Goal: Information Seeking & Learning: Check status

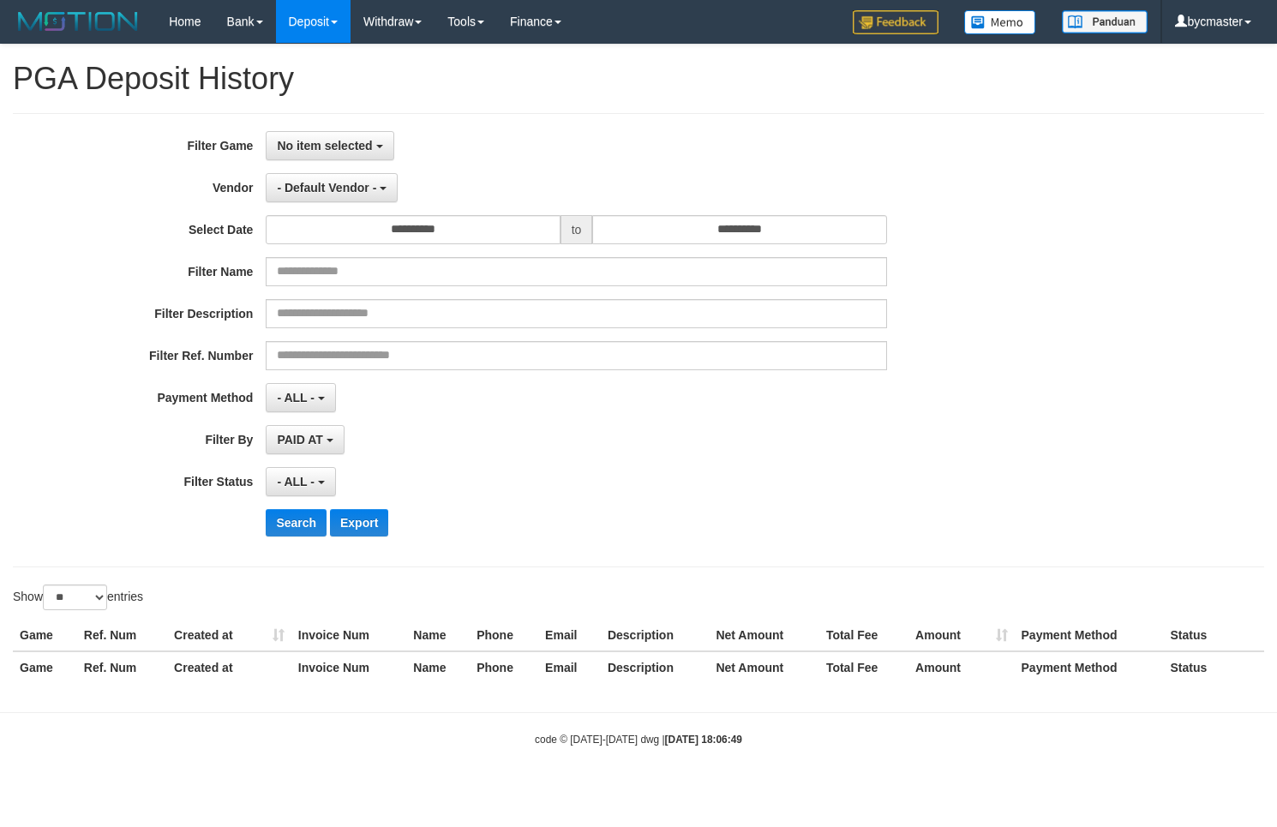
select select "**"
select select
select select "**"
click at [323, 150] on span "No item selected" at bounding box center [324, 146] width 95 height 14
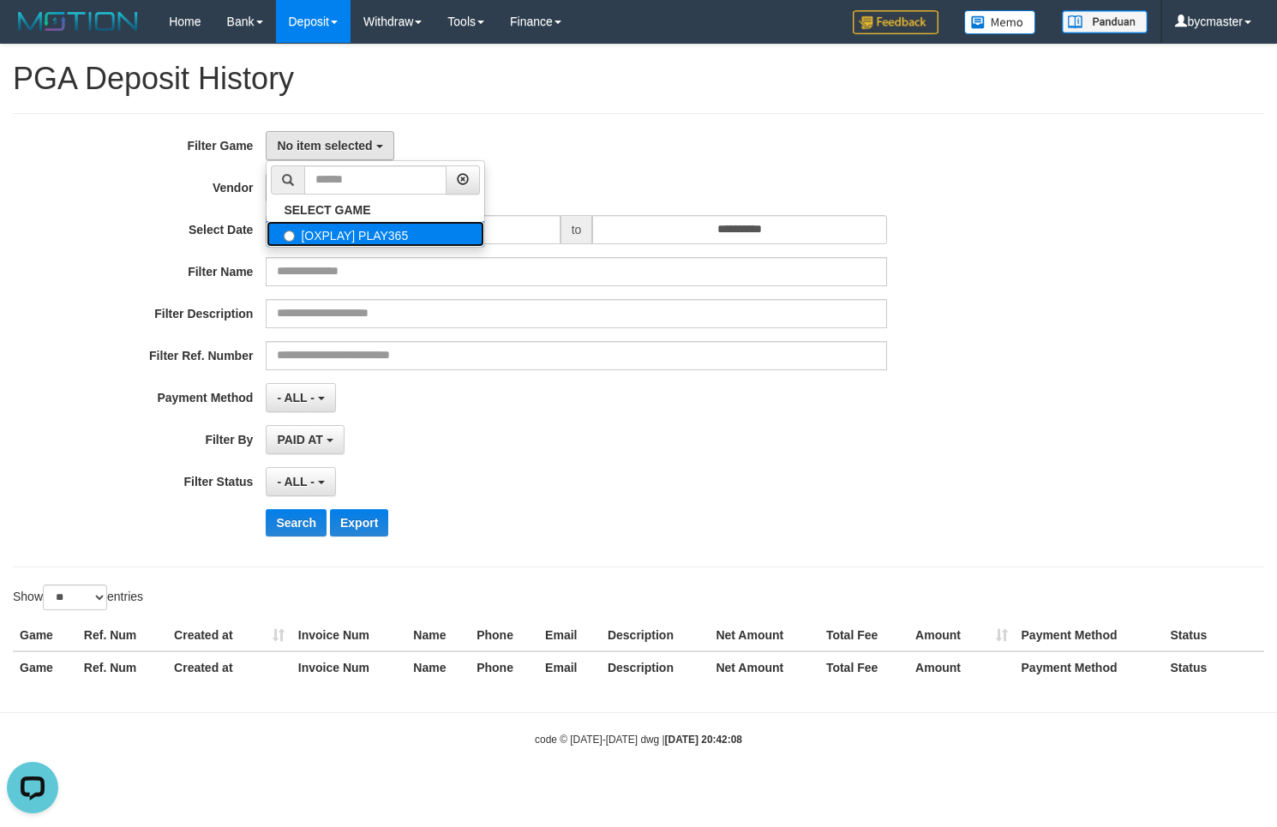
click at [341, 240] on label "[OXPLAY] PLAY365" at bounding box center [375, 234] width 218 height 26
select select "****"
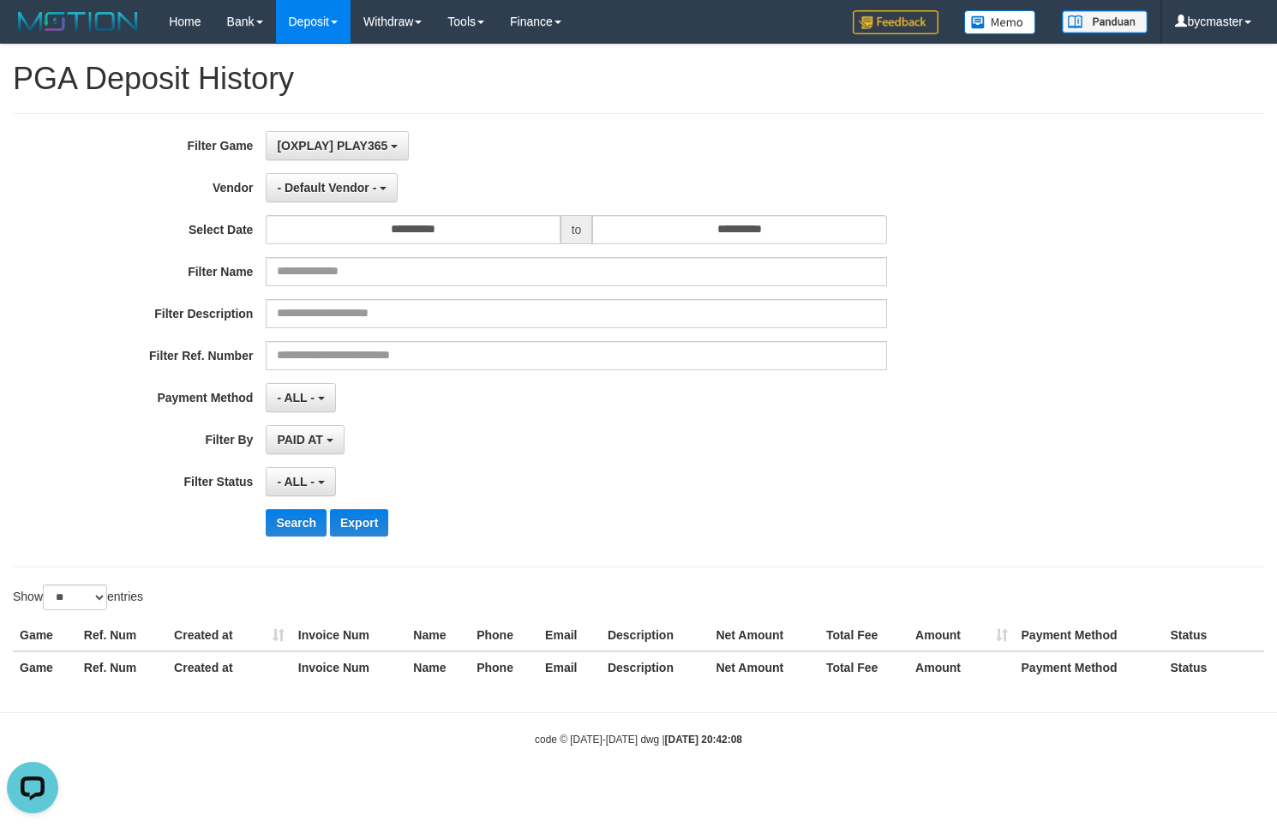
scroll to position [15, 0]
drag, startPoint x: 473, startPoint y: 165, endPoint x: 450, endPoint y: 208, distance: 48.7
click at [475, 168] on div "**********" at bounding box center [532, 340] width 1064 height 418
drag, startPoint x: 430, startPoint y: 229, endPoint x: 434, endPoint y: 240, distance: 11.9
click at [430, 232] on input "**********" at bounding box center [413, 229] width 294 height 29
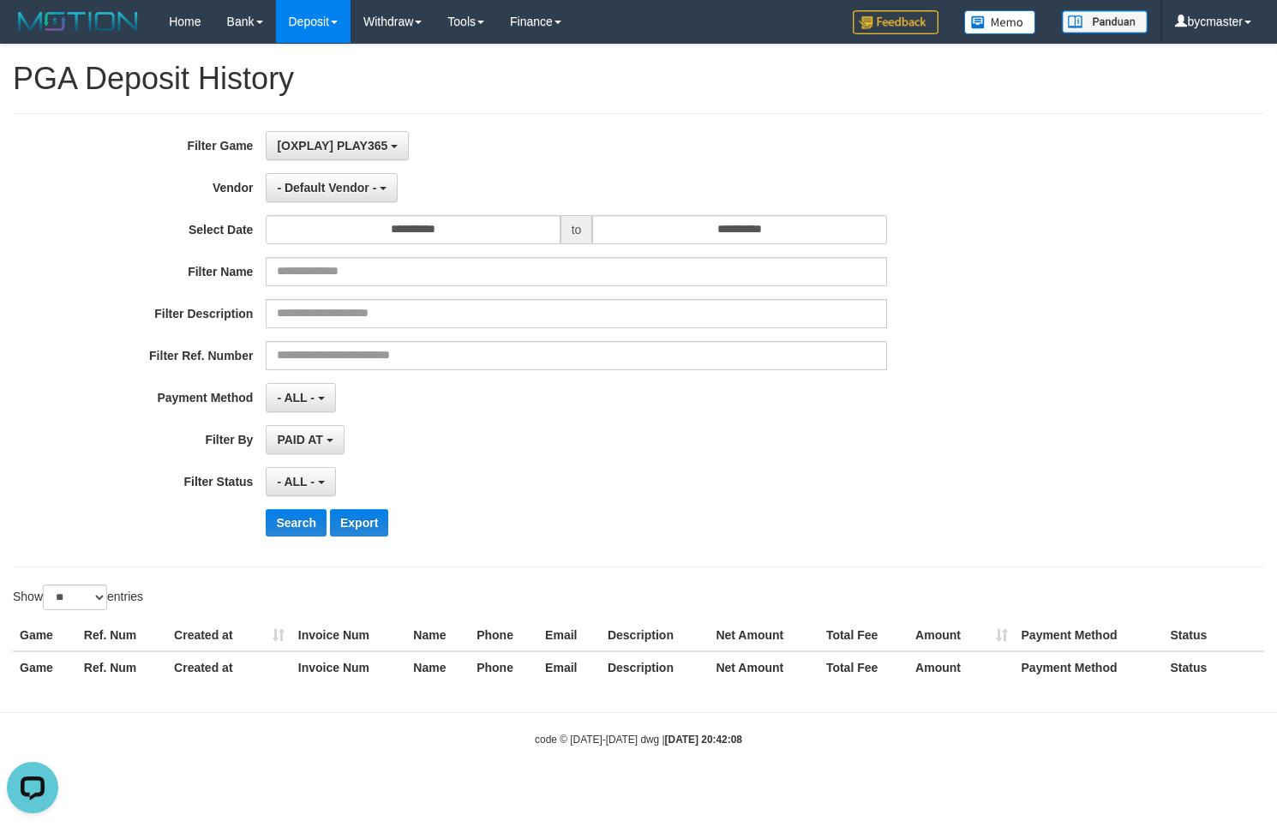
drag, startPoint x: 523, startPoint y: 127, endPoint x: 515, endPoint y: 133, distance: 10.5
click at [523, 129] on div "**********" at bounding box center [638, 340] width 1251 height 454
click at [378, 188] on button "- Default Vendor -" at bounding box center [332, 187] width 132 height 29
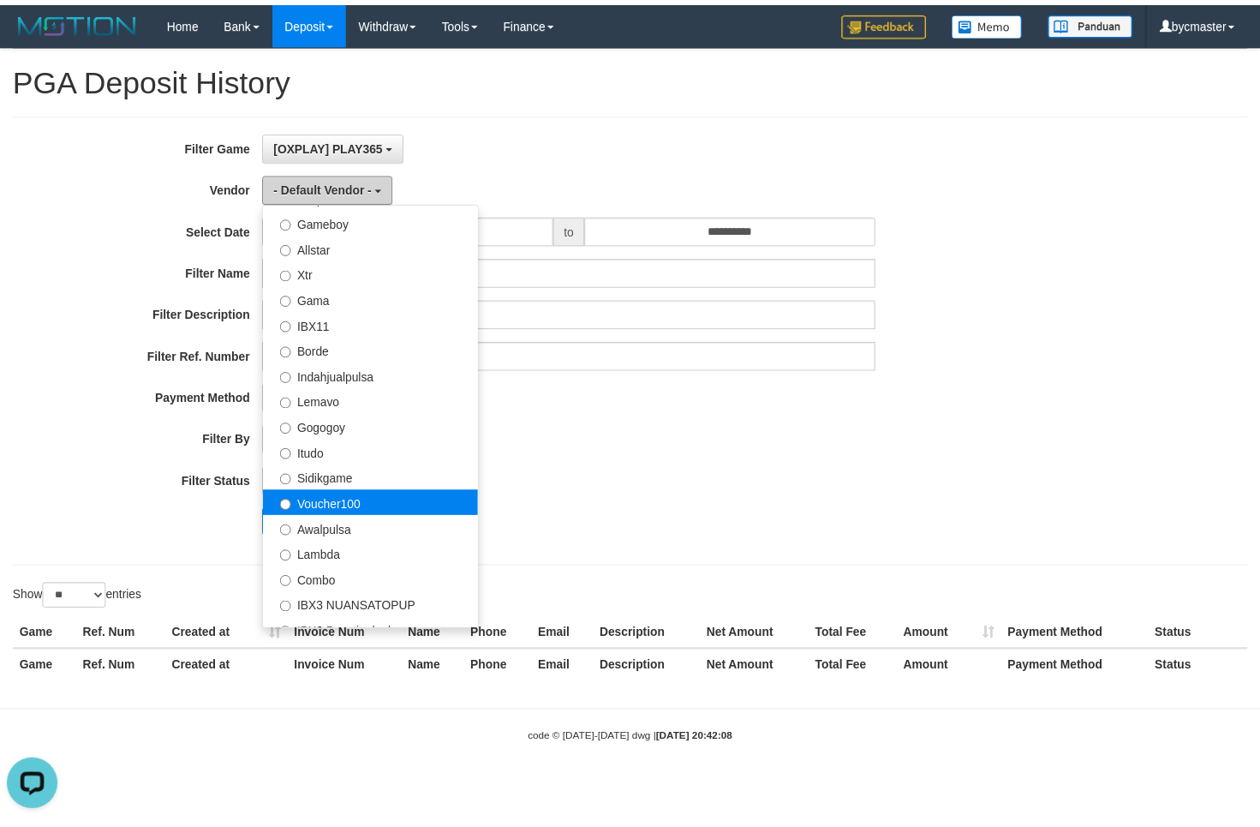
scroll to position [318, 0]
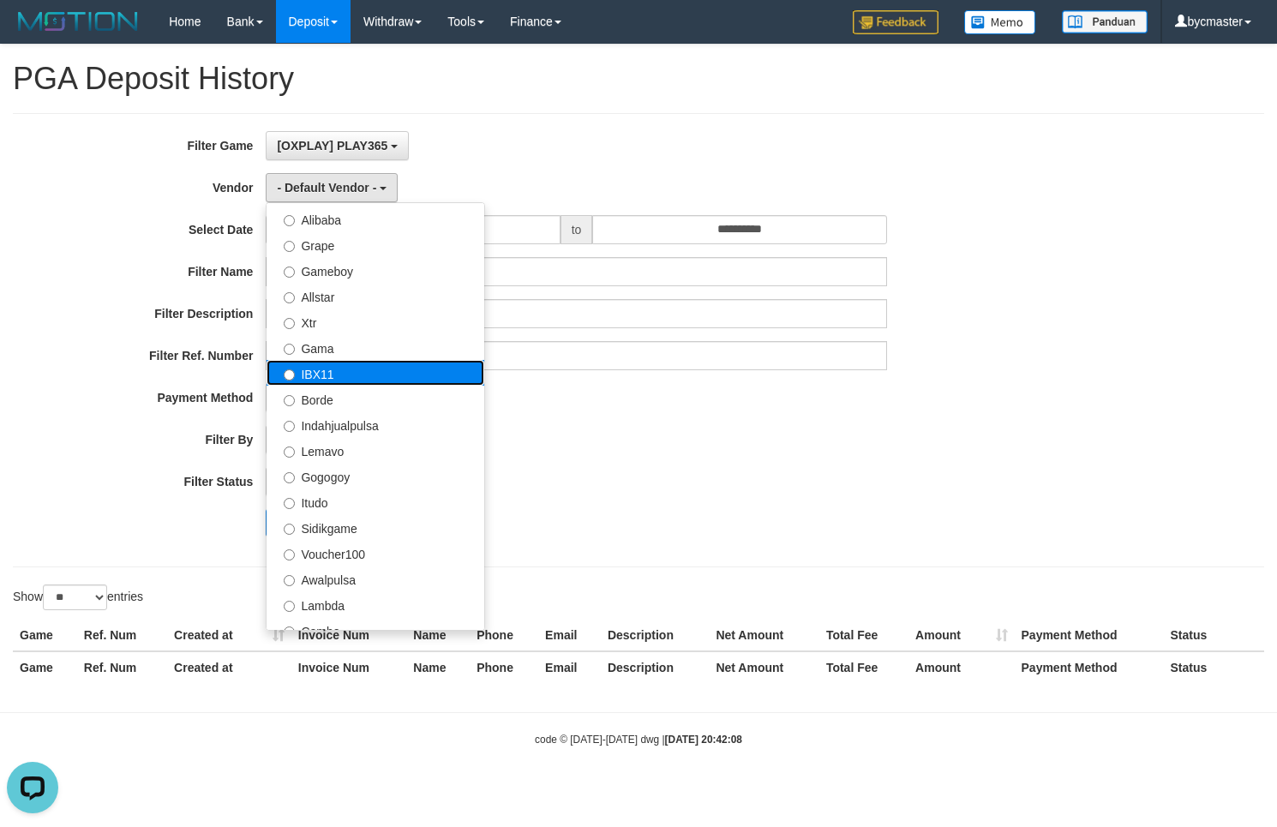
click at [349, 368] on label "IBX11" at bounding box center [375, 373] width 218 height 26
select select "**********"
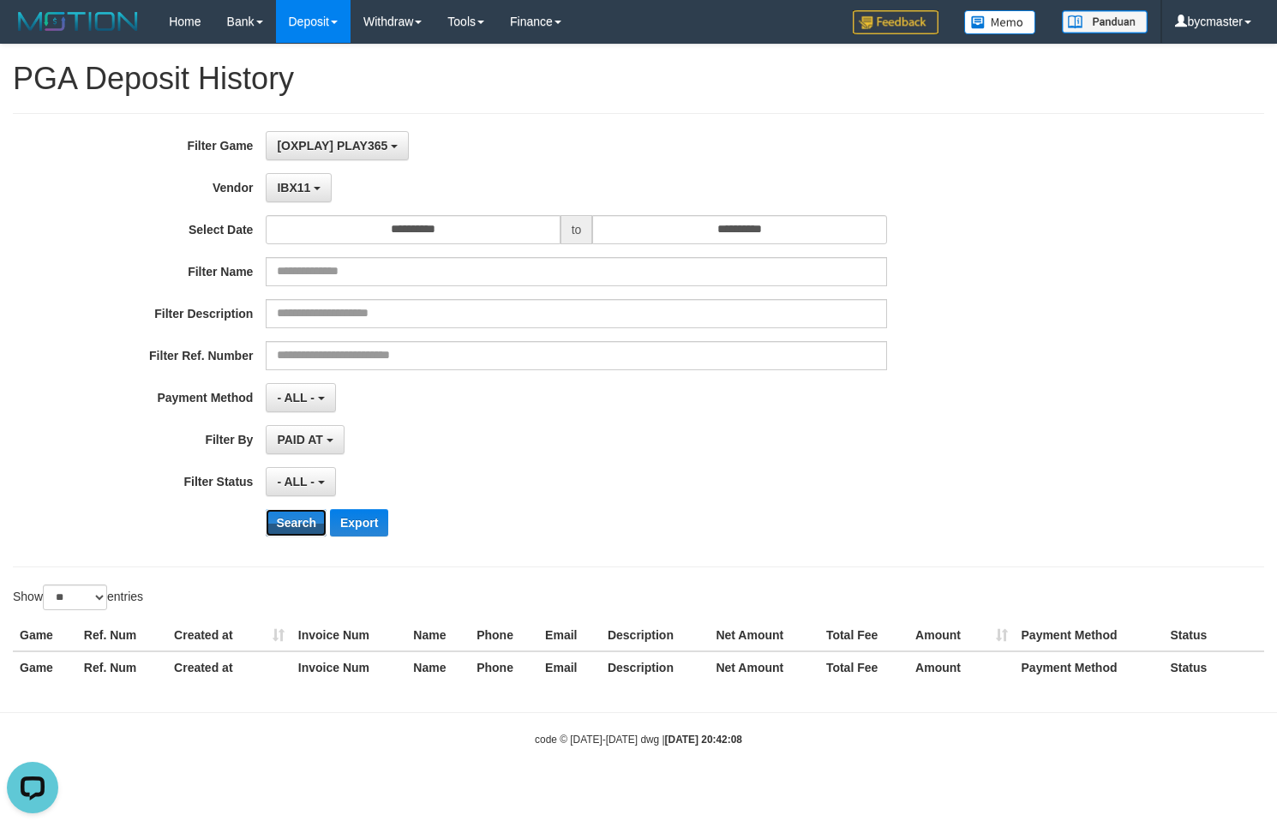
drag, startPoint x: 301, startPoint y: 520, endPoint x: 240, endPoint y: 537, distance: 63.2
click at [284, 528] on button "Search" at bounding box center [296, 522] width 61 height 27
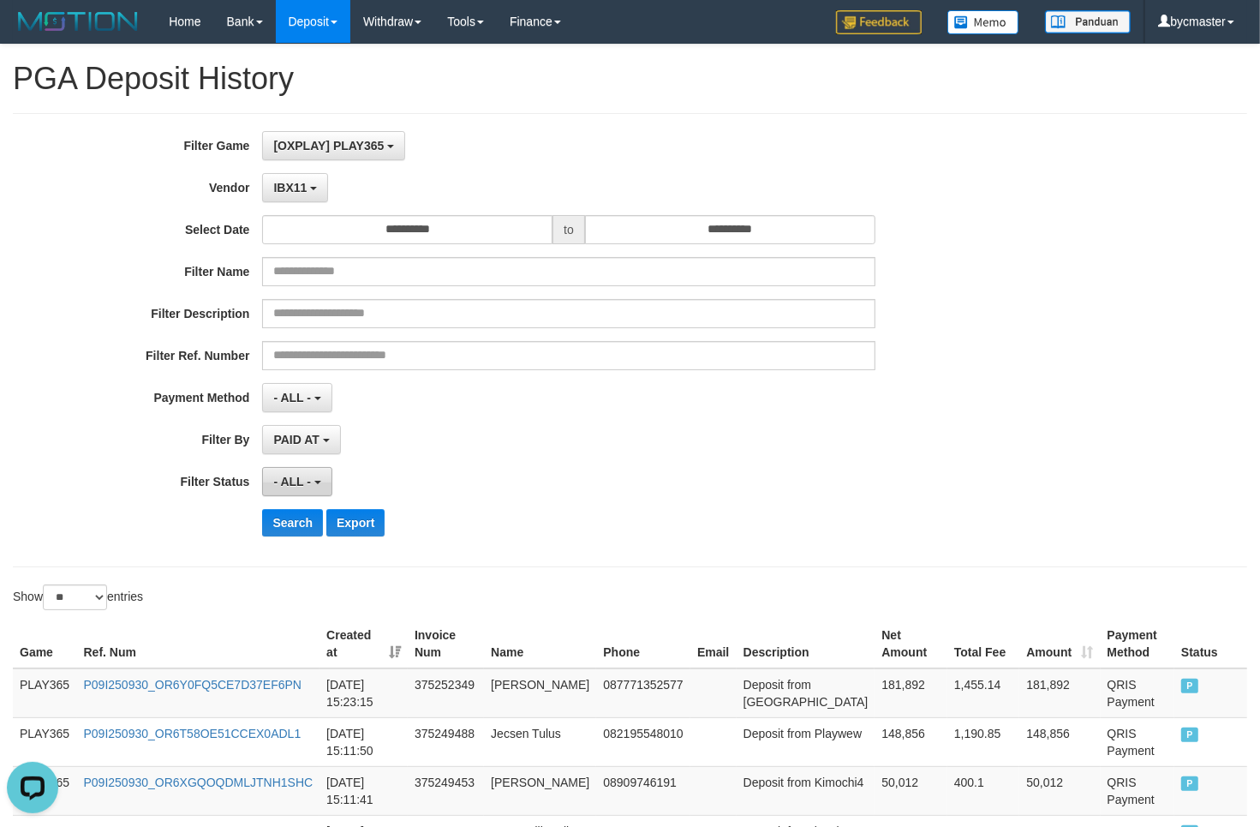
click at [311, 484] on button "- ALL -" at bounding box center [296, 481] width 69 height 29
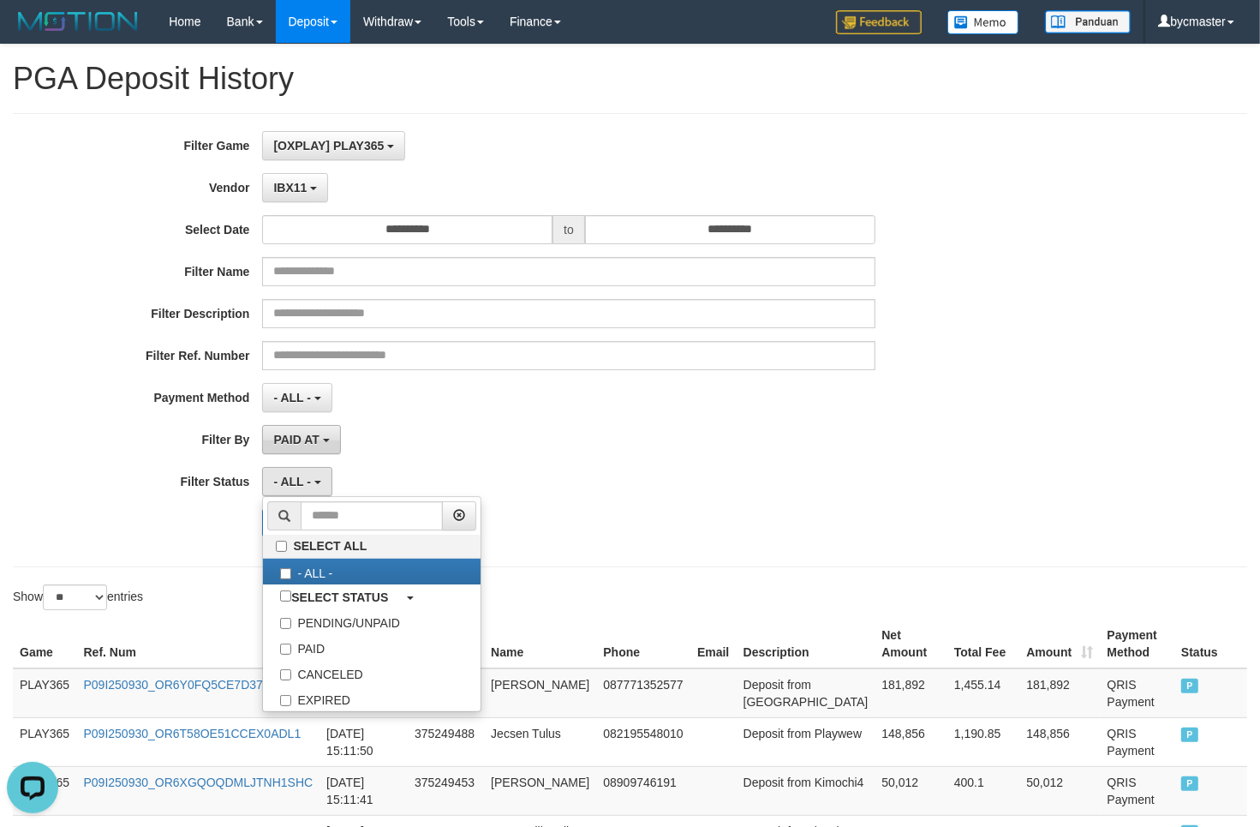
click at [296, 443] on span "PAID AT" at bounding box center [295, 440] width 45 height 14
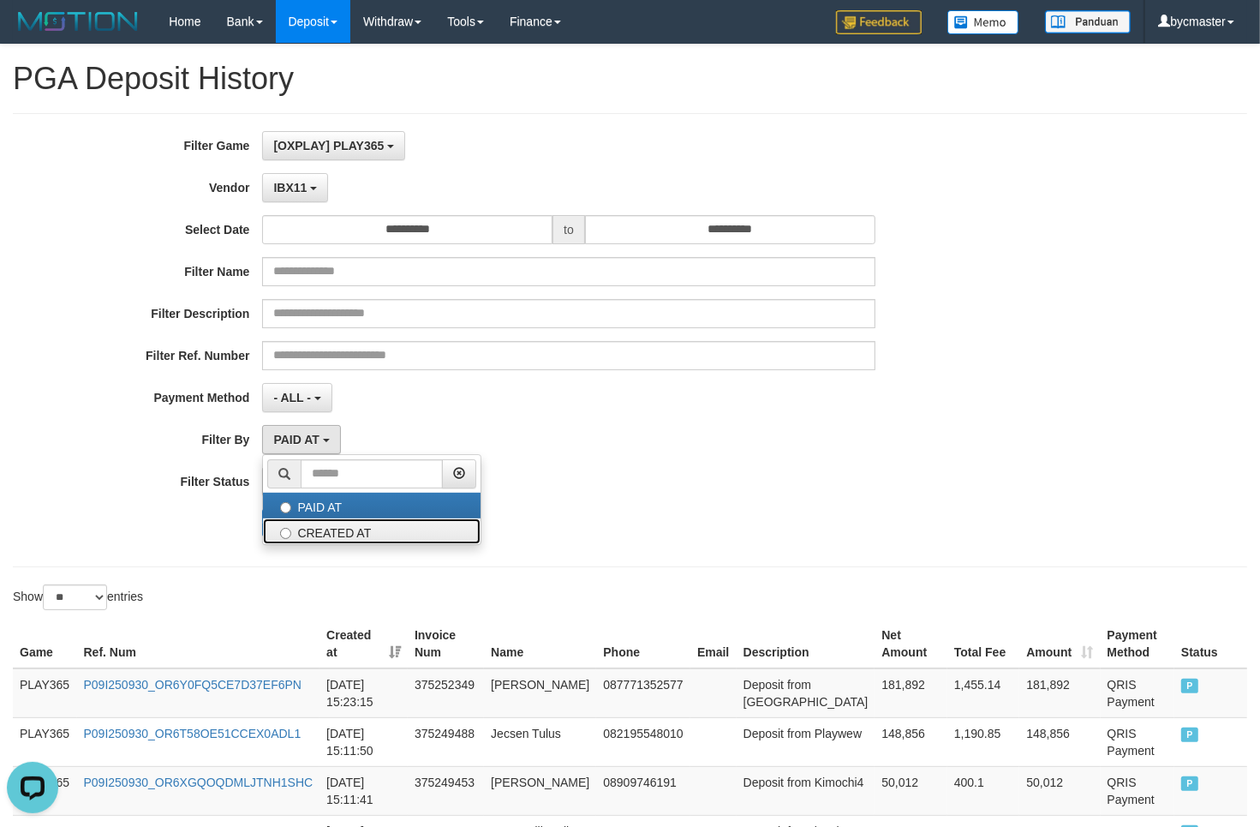
drag, startPoint x: 306, startPoint y: 527, endPoint x: 296, endPoint y: 534, distance: 11.7
click at [306, 528] on label "CREATED AT" at bounding box center [372, 531] width 218 height 26
select select "*"
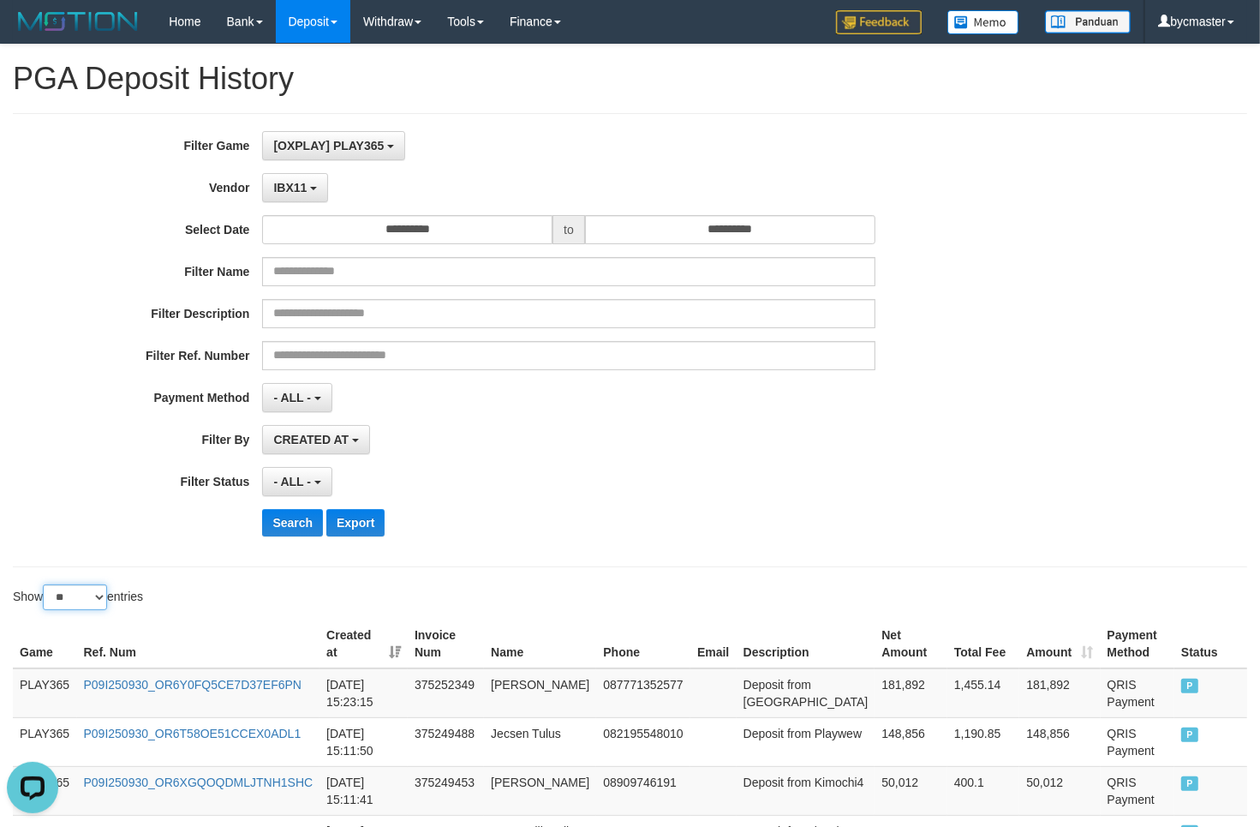
drag, startPoint x: 94, startPoint y: 596, endPoint x: 108, endPoint y: 605, distance: 16.2
click at [94, 596] on select "** ** ** ***" at bounding box center [75, 597] width 64 height 26
select select "***"
click at [45, 587] on select "** ** ** ***" at bounding box center [75, 597] width 64 height 26
click at [301, 528] on button "Search" at bounding box center [292, 522] width 61 height 27
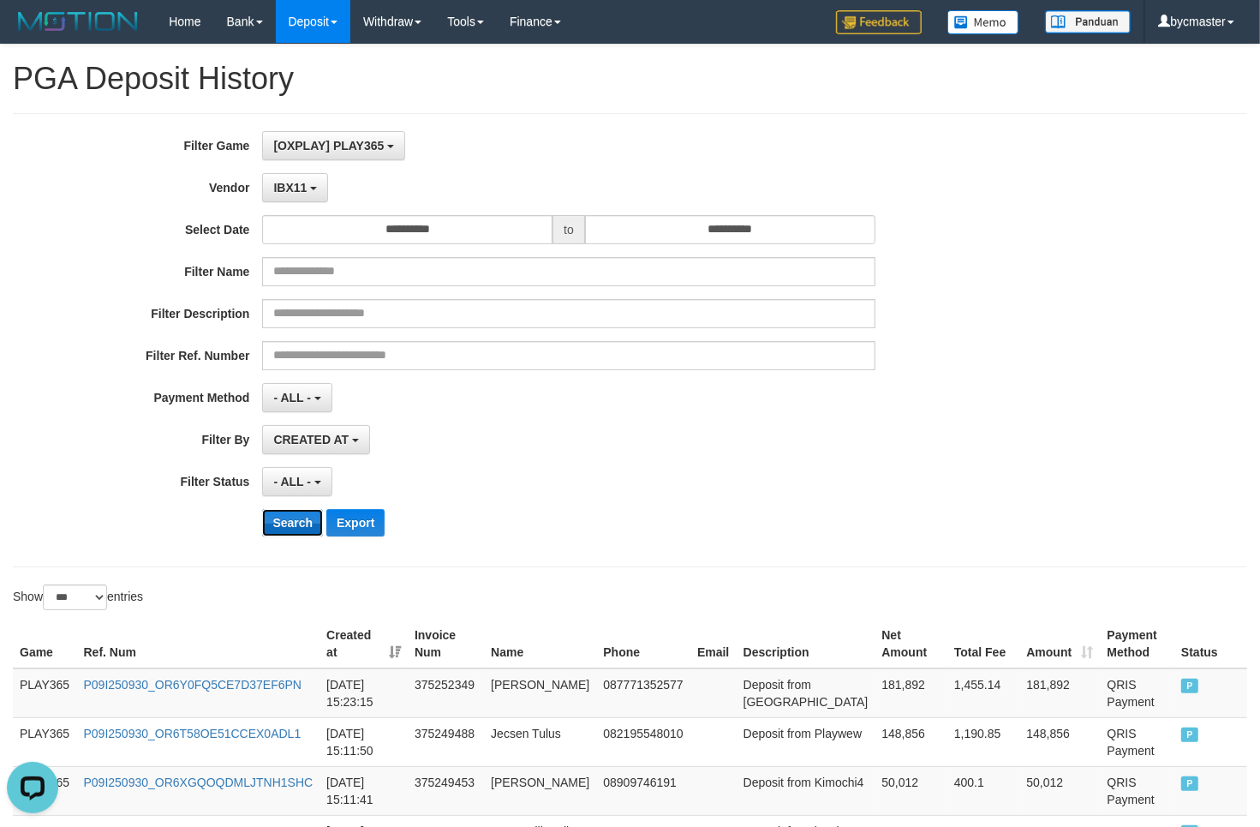
click at [294, 529] on button "Search" at bounding box center [292, 522] width 61 height 27
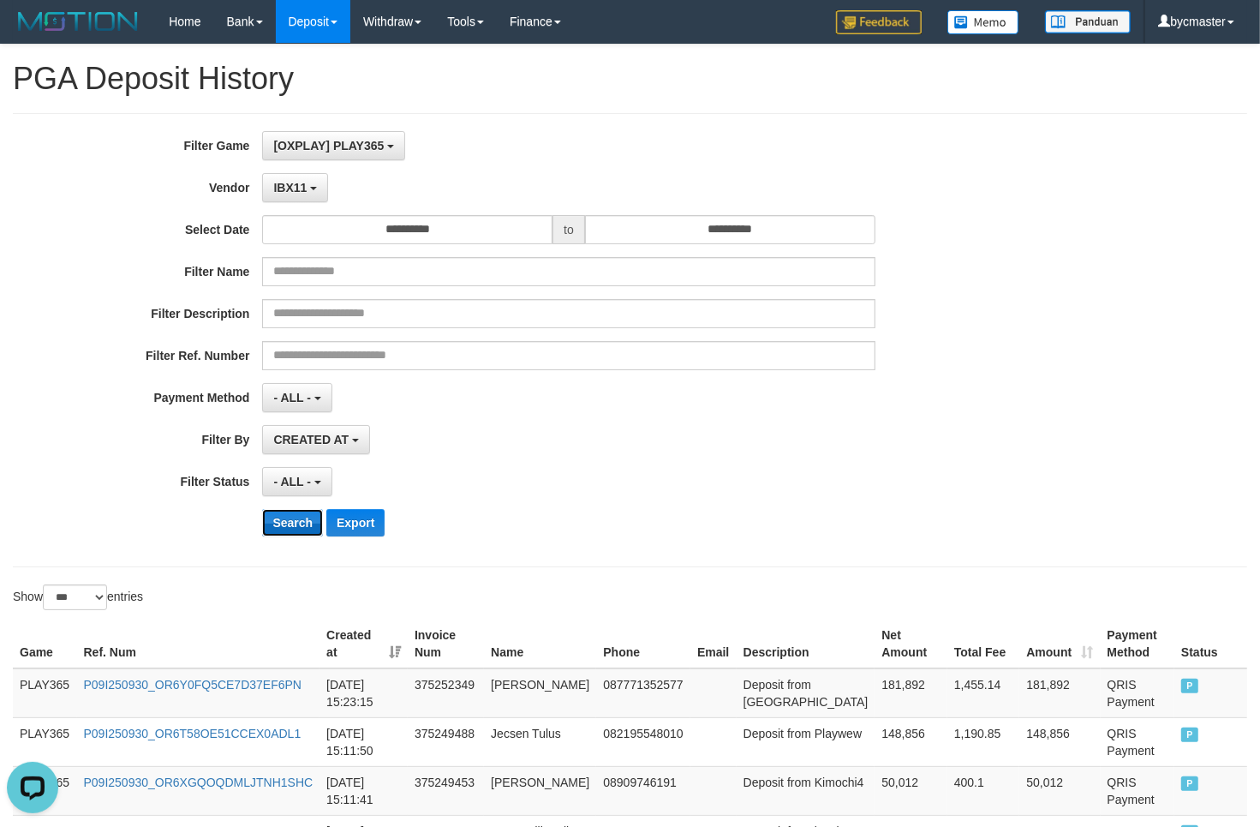
click at [294, 529] on button "Search" at bounding box center [292, 522] width 61 height 27
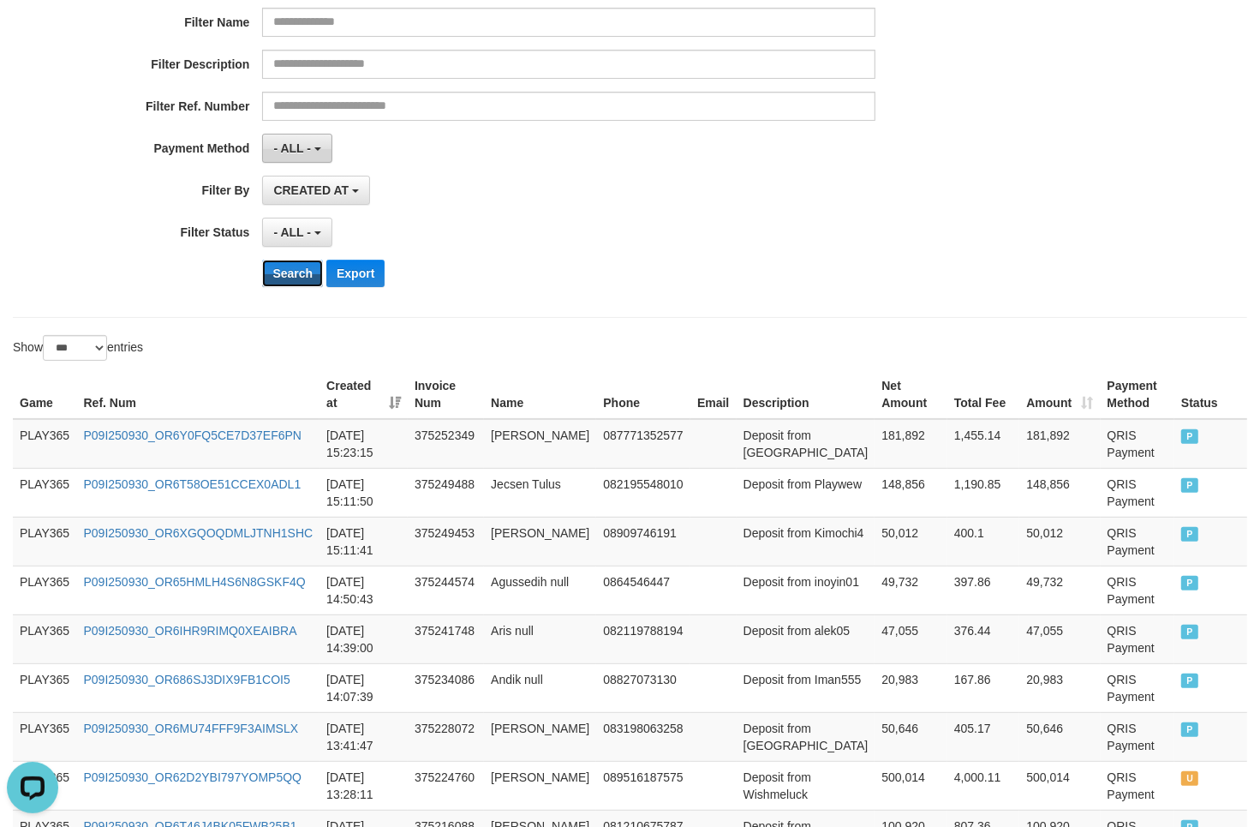
scroll to position [0, 0]
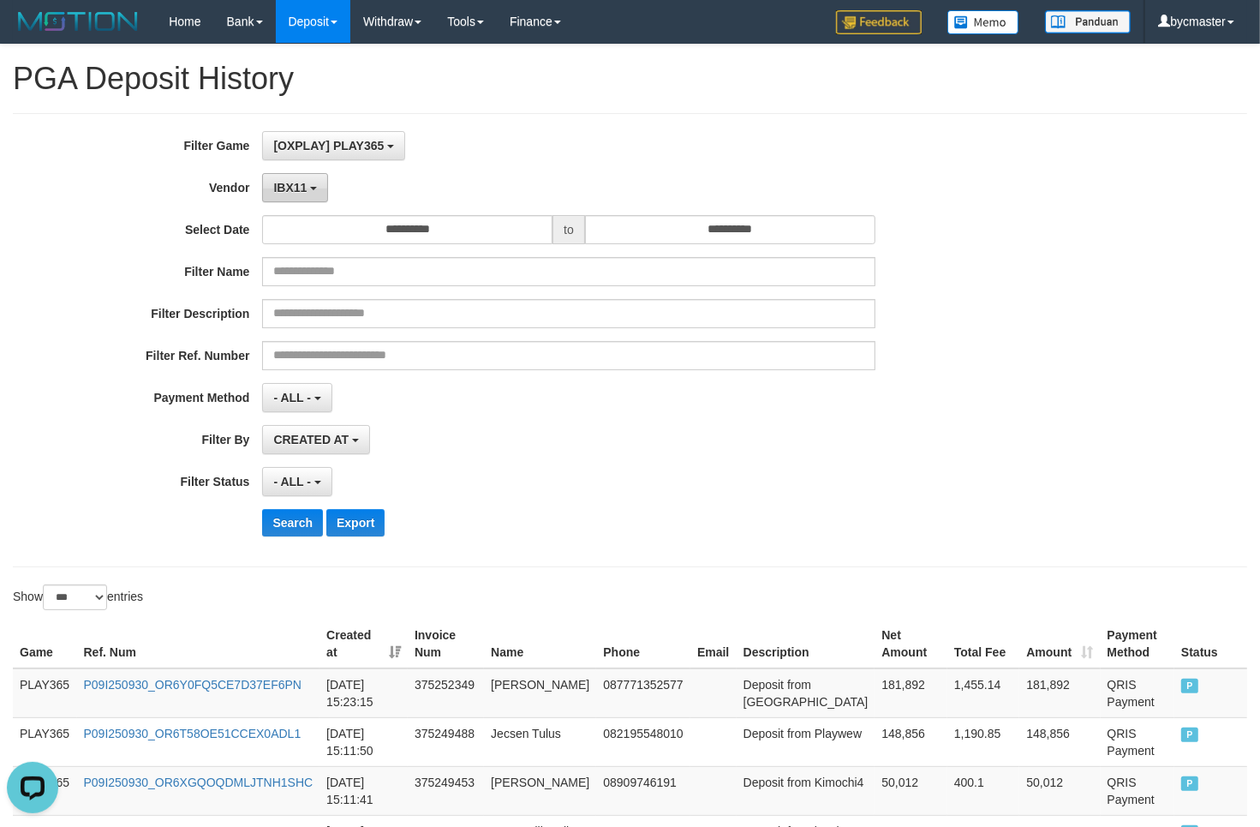
click at [307, 185] on button "IBX11" at bounding box center [295, 187] width 66 height 29
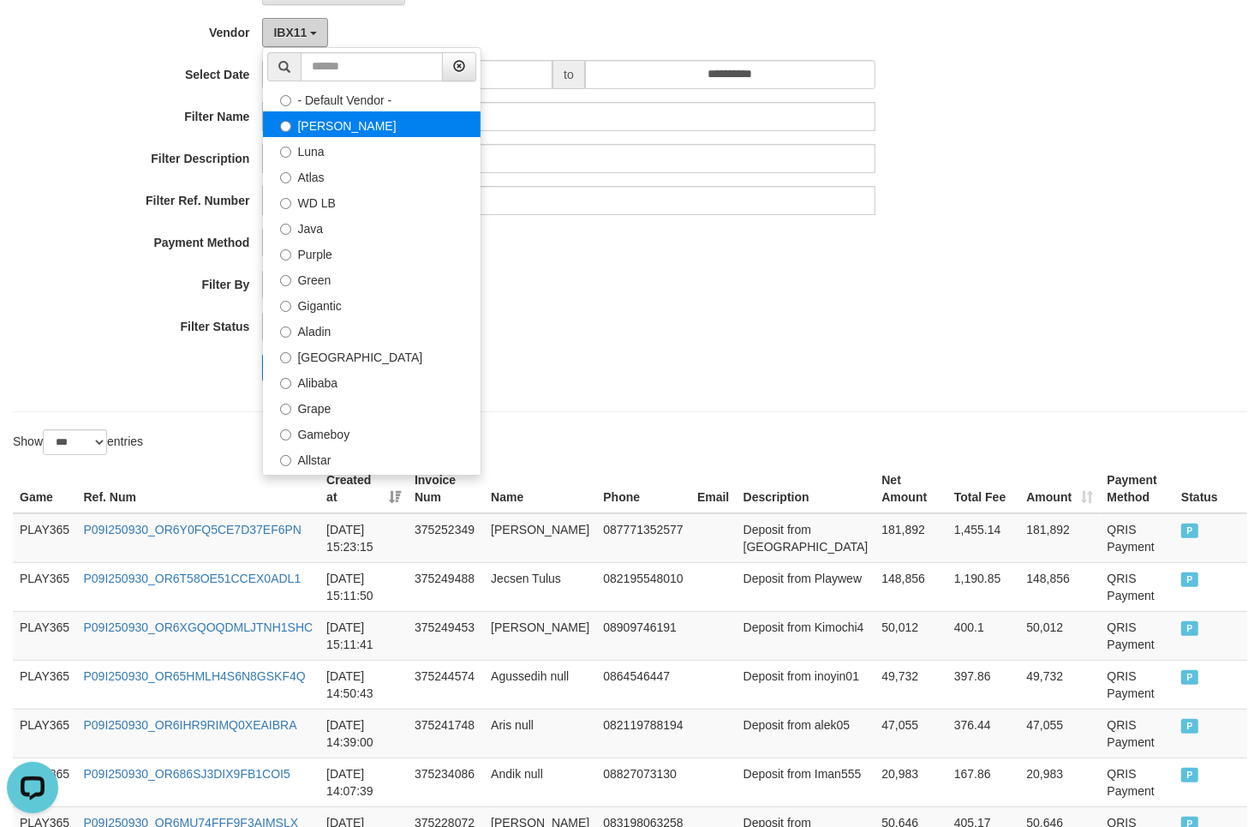
scroll to position [107, 0]
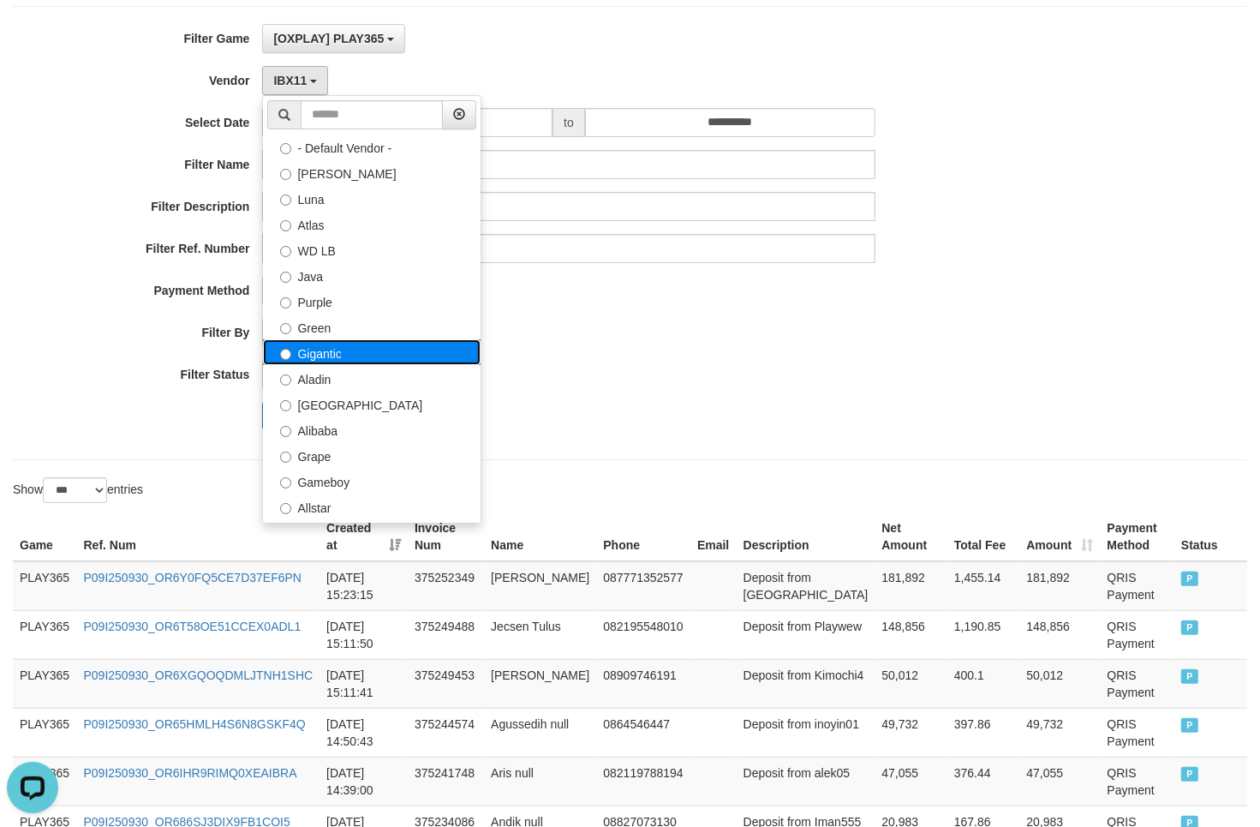
click at [366, 360] on label "Gigantic" at bounding box center [372, 352] width 218 height 26
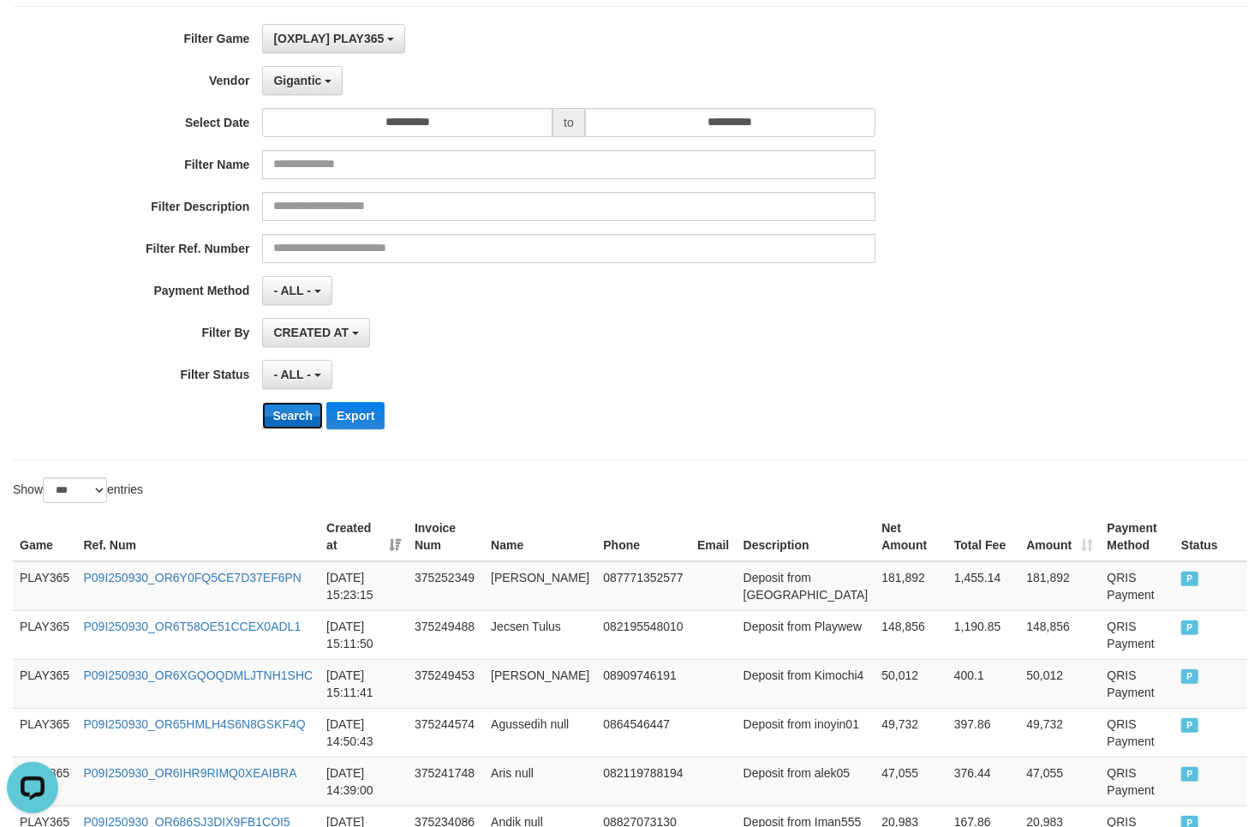
click at [294, 422] on button "Search" at bounding box center [292, 415] width 61 height 27
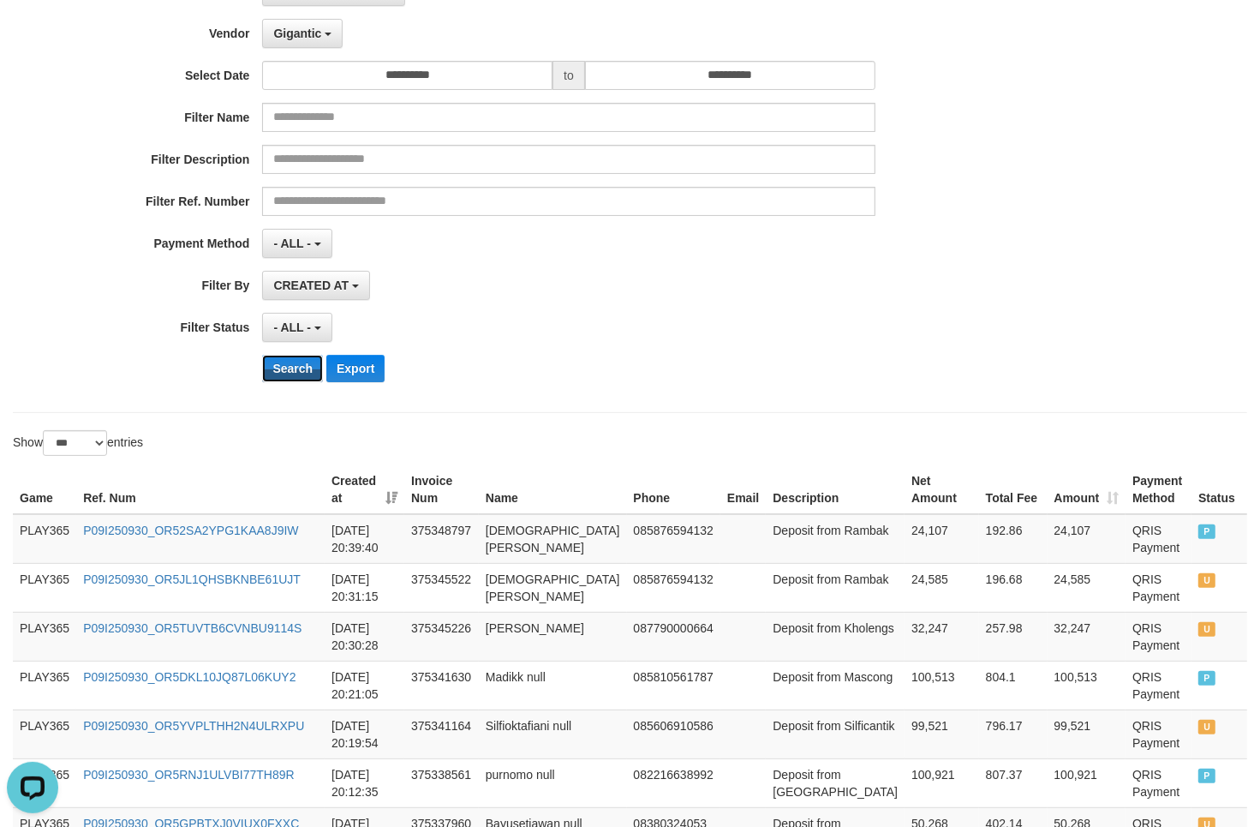
scroll to position [214, 0]
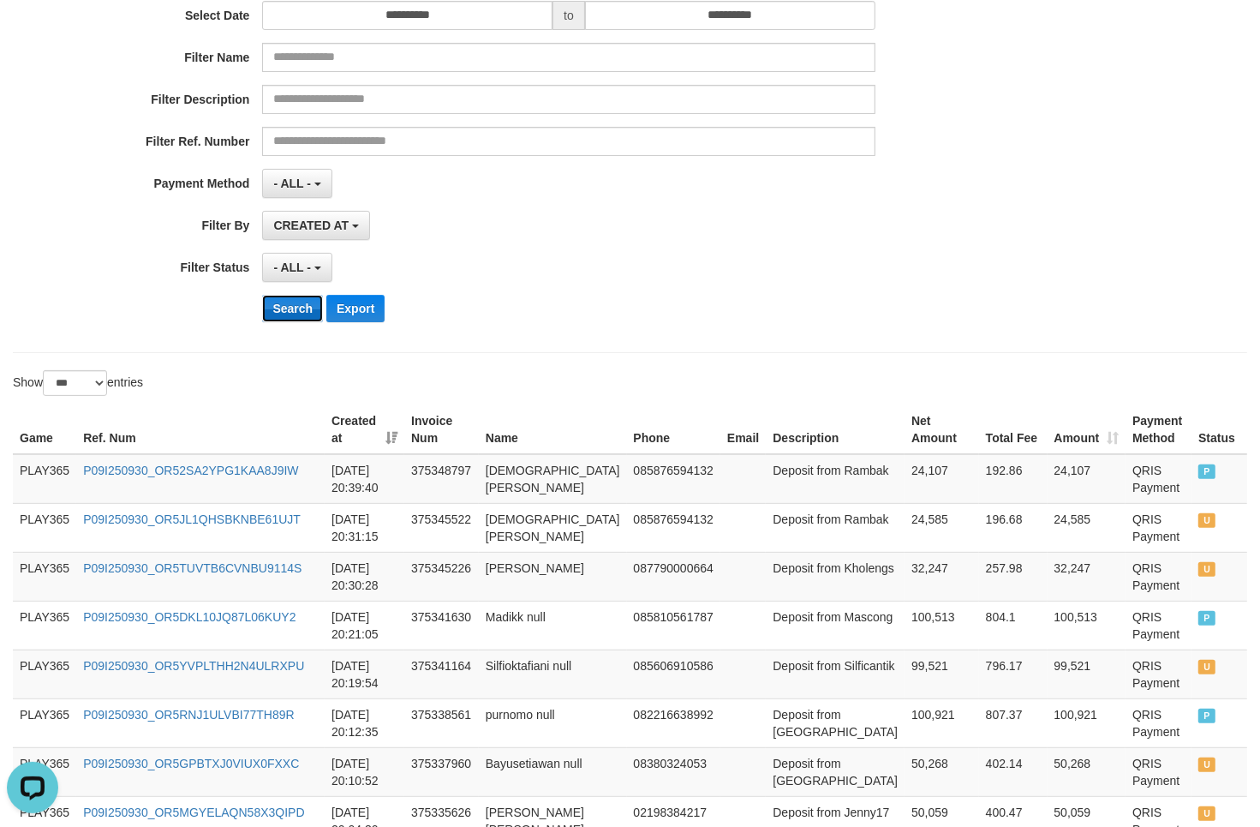
click at [283, 314] on button "Search" at bounding box center [292, 308] width 61 height 27
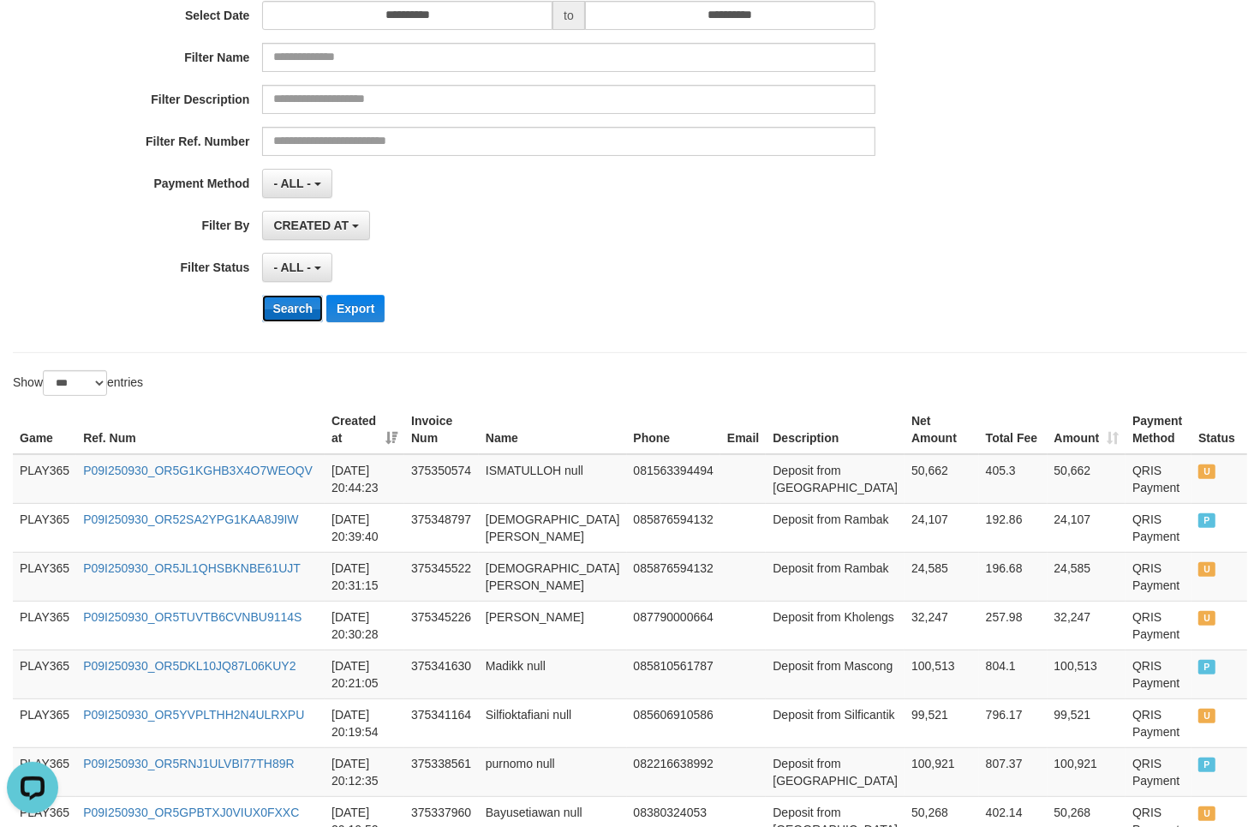
click at [276, 313] on button "Search" at bounding box center [292, 308] width 61 height 27
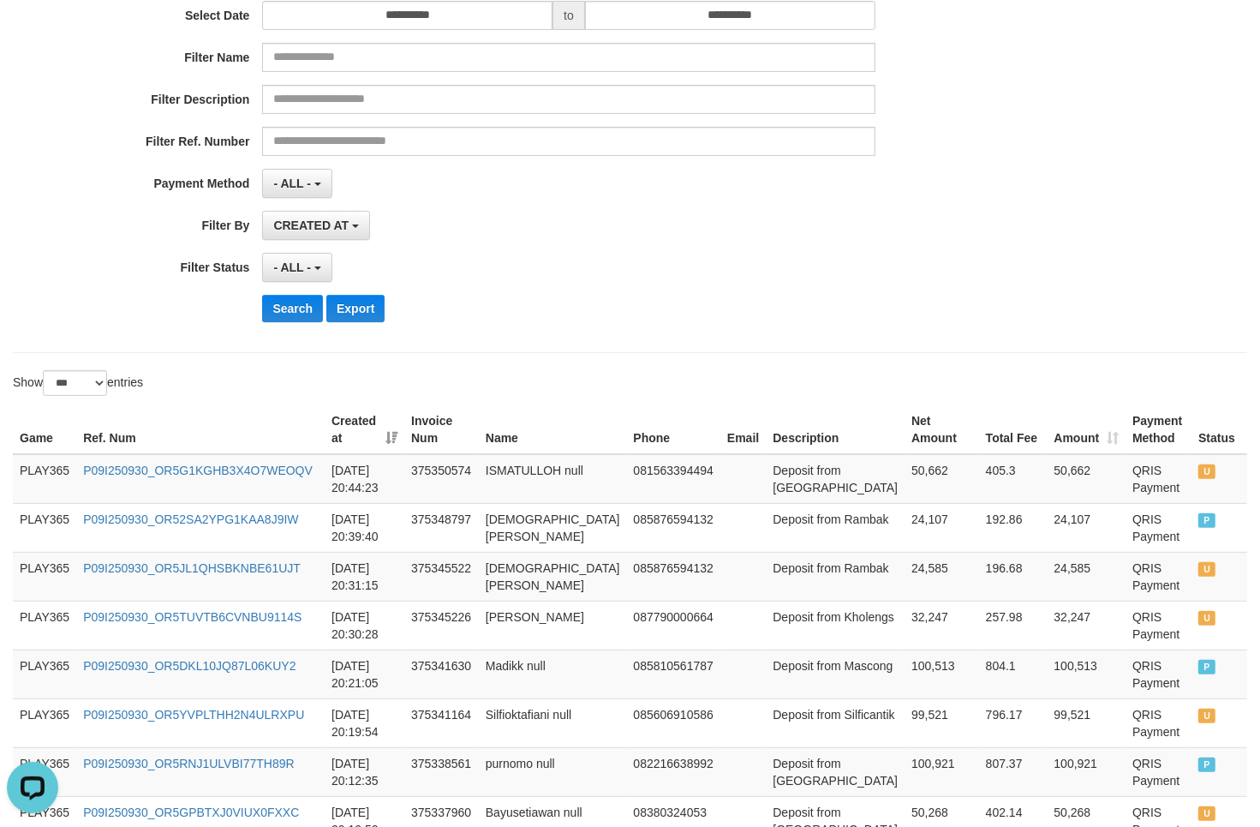
click at [658, 225] on div "CREATED AT PAID AT CREATED AT" at bounding box center [568, 225] width 613 height 29
click at [281, 319] on button "Search" at bounding box center [292, 308] width 61 height 27
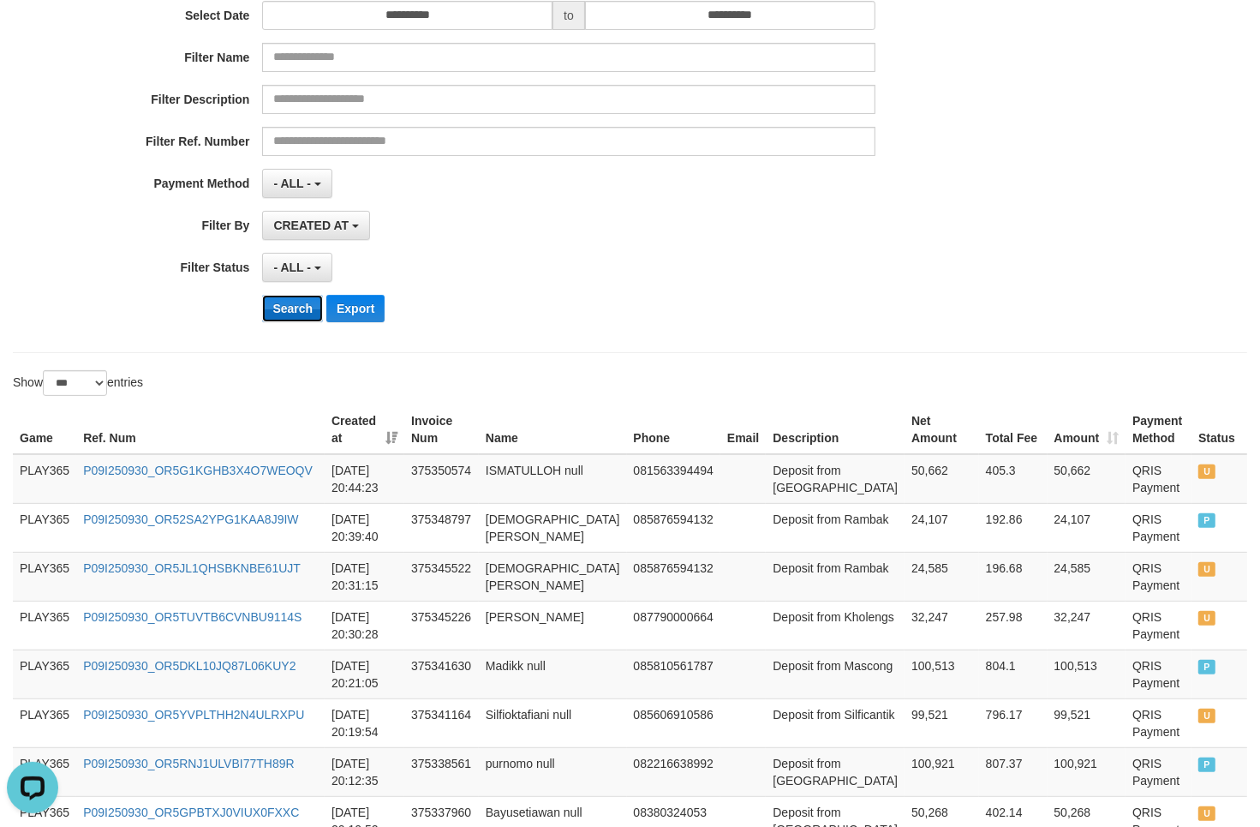
click at [281, 319] on button "Search" at bounding box center [292, 308] width 61 height 27
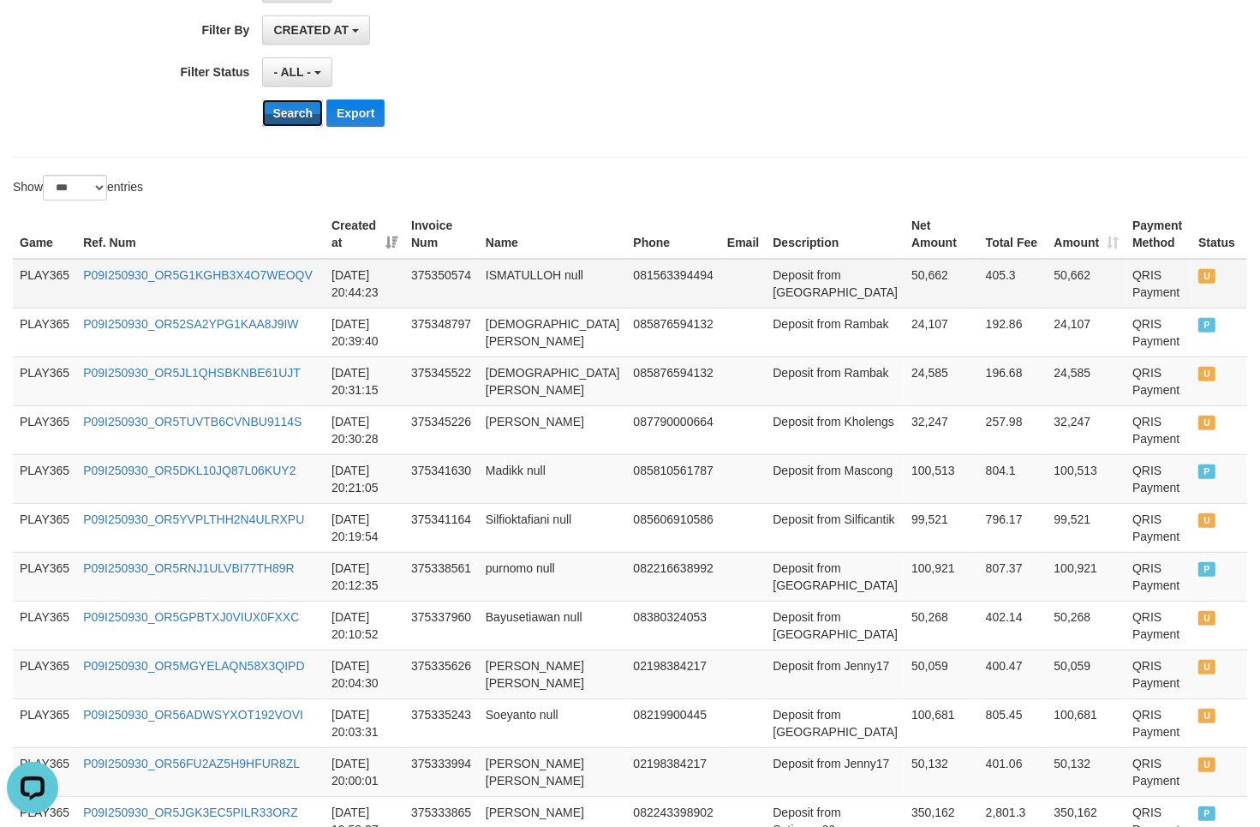
scroll to position [428, 0]
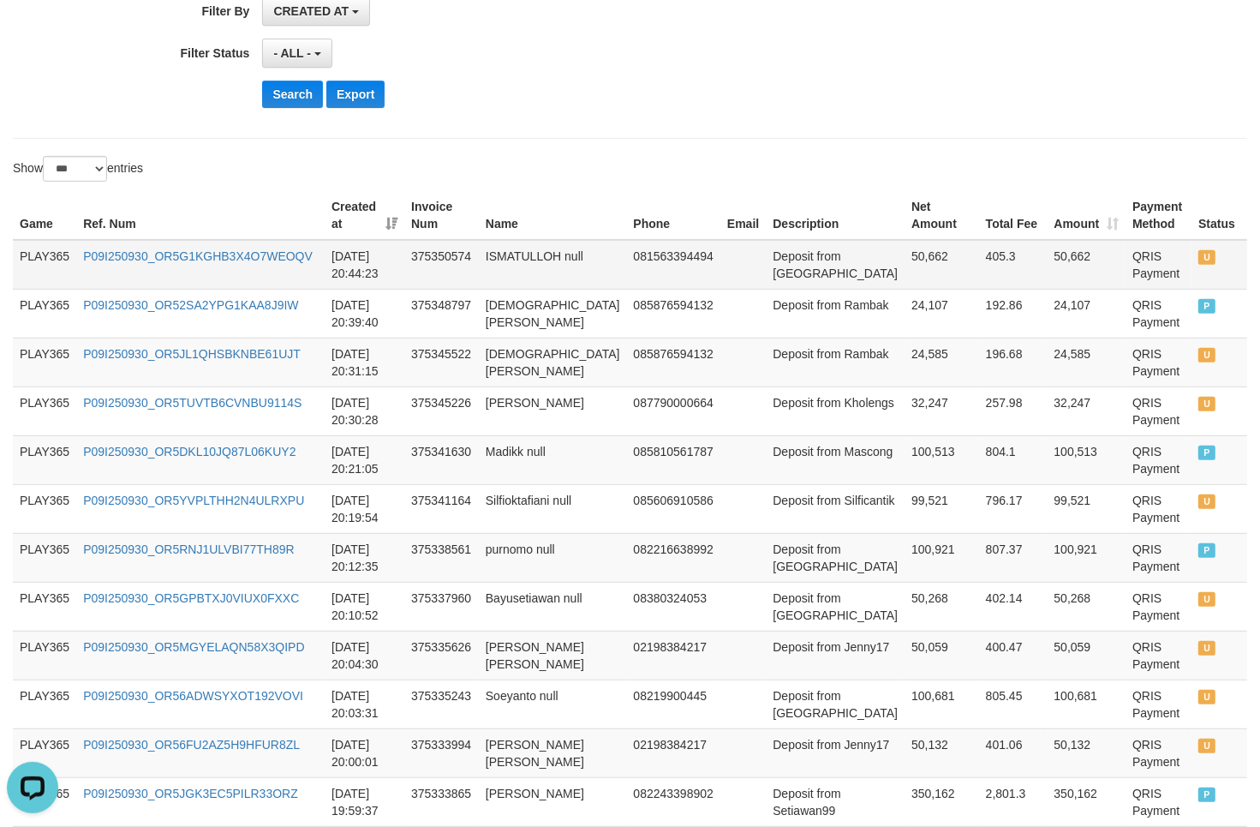
click at [766, 279] on td "Deposit from [GEOGRAPHIC_DATA]" at bounding box center [835, 265] width 139 height 50
click at [766, 280] on td "Deposit from [GEOGRAPHIC_DATA]" at bounding box center [835, 265] width 139 height 50
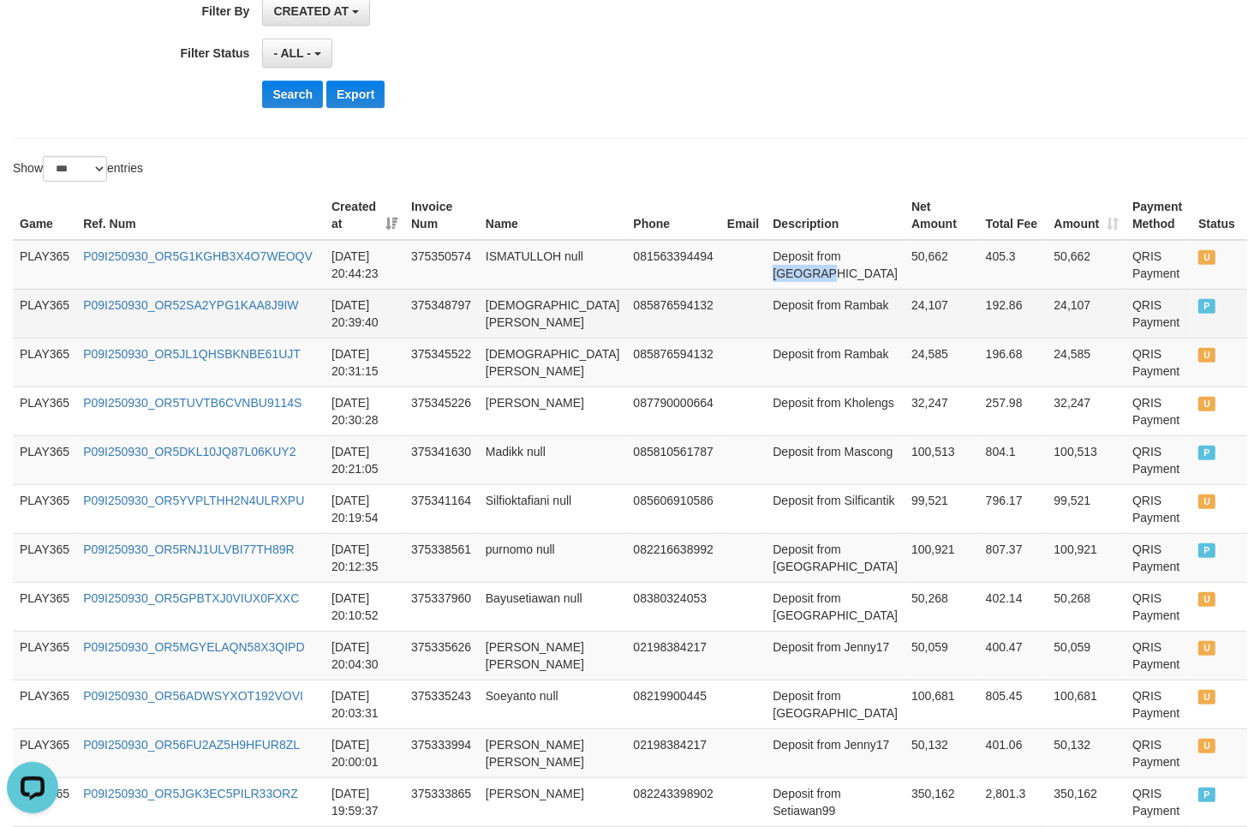
copy td "Ismetaja"
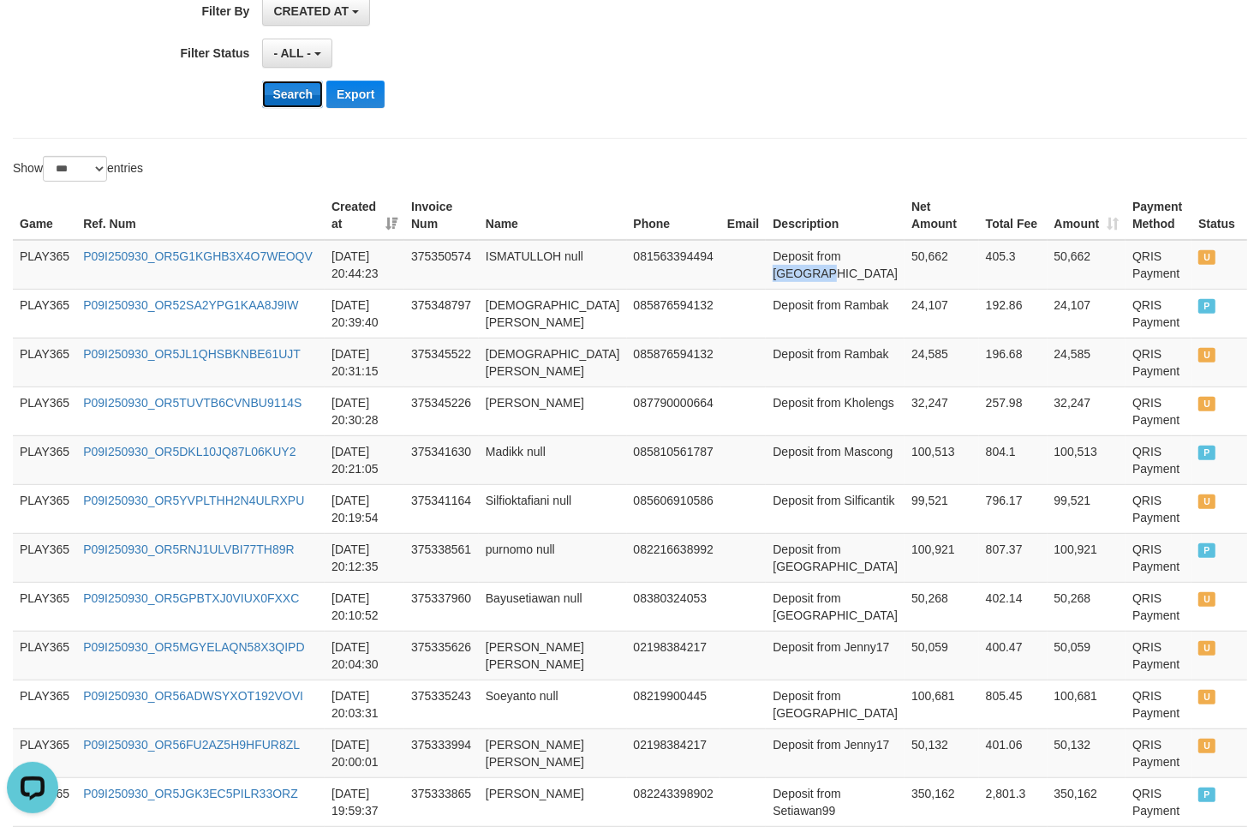
click at [292, 99] on button "Search" at bounding box center [292, 94] width 61 height 27
click at [297, 94] on button "Search" at bounding box center [292, 94] width 61 height 27
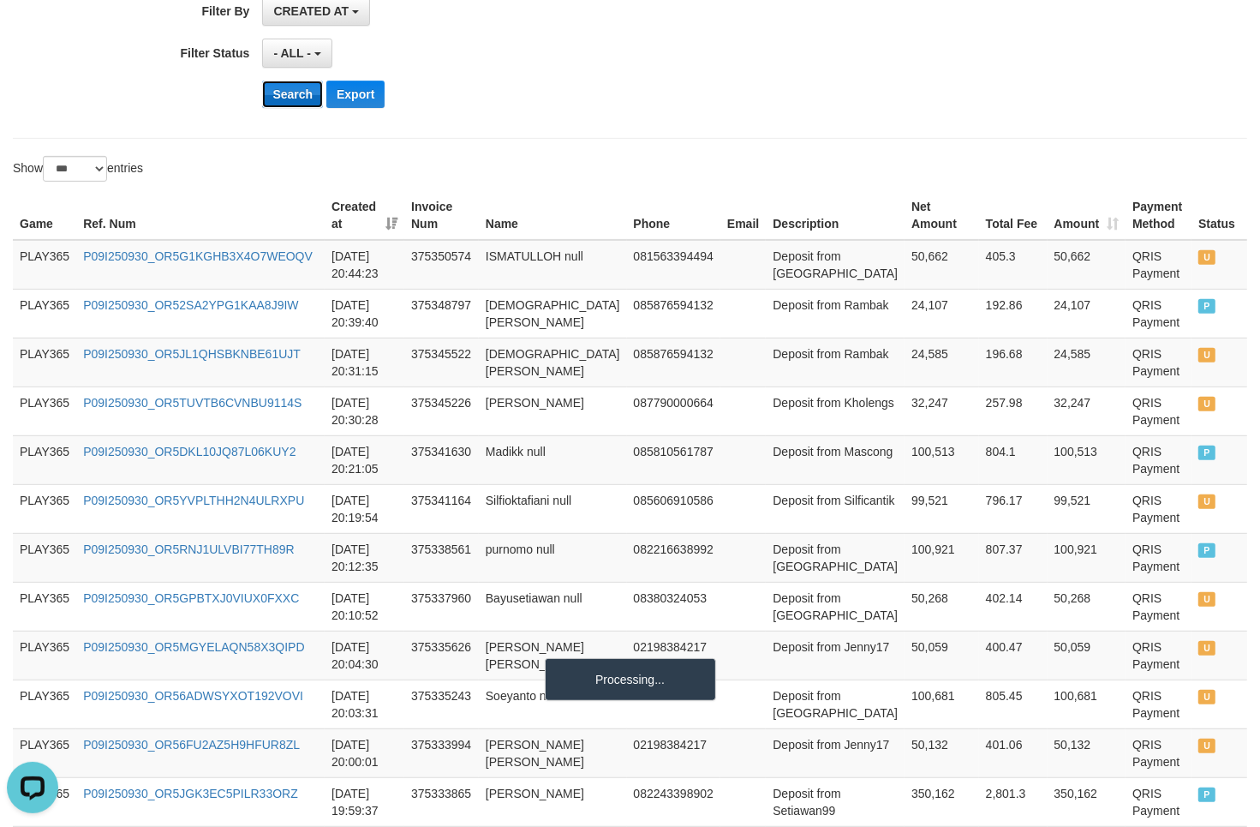
click at [297, 94] on button "Search" at bounding box center [292, 94] width 61 height 27
click at [296, 99] on button "Search" at bounding box center [292, 94] width 61 height 27
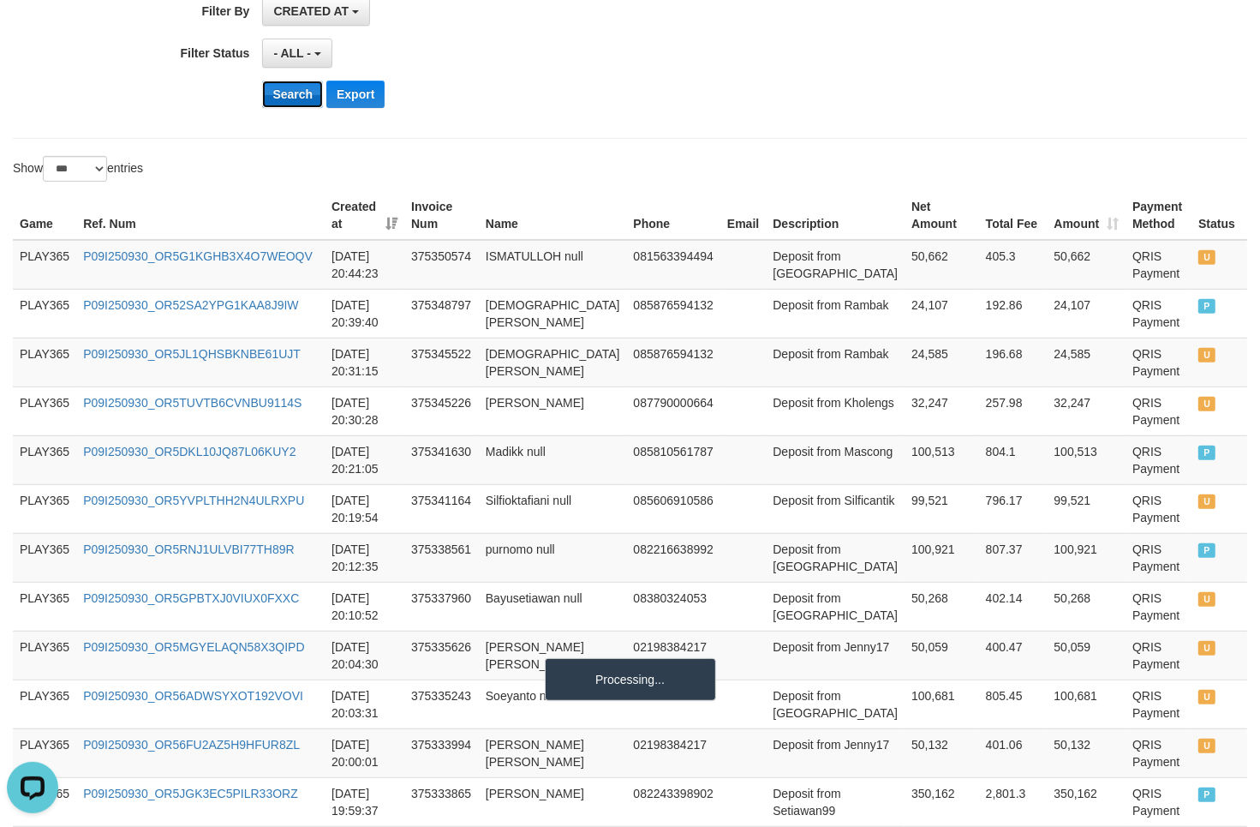
click at [296, 99] on button "Search" at bounding box center [292, 94] width 61 height 27
click at [290, 94] on button "Search" at bounding box center [292, 94] width 61 height 27
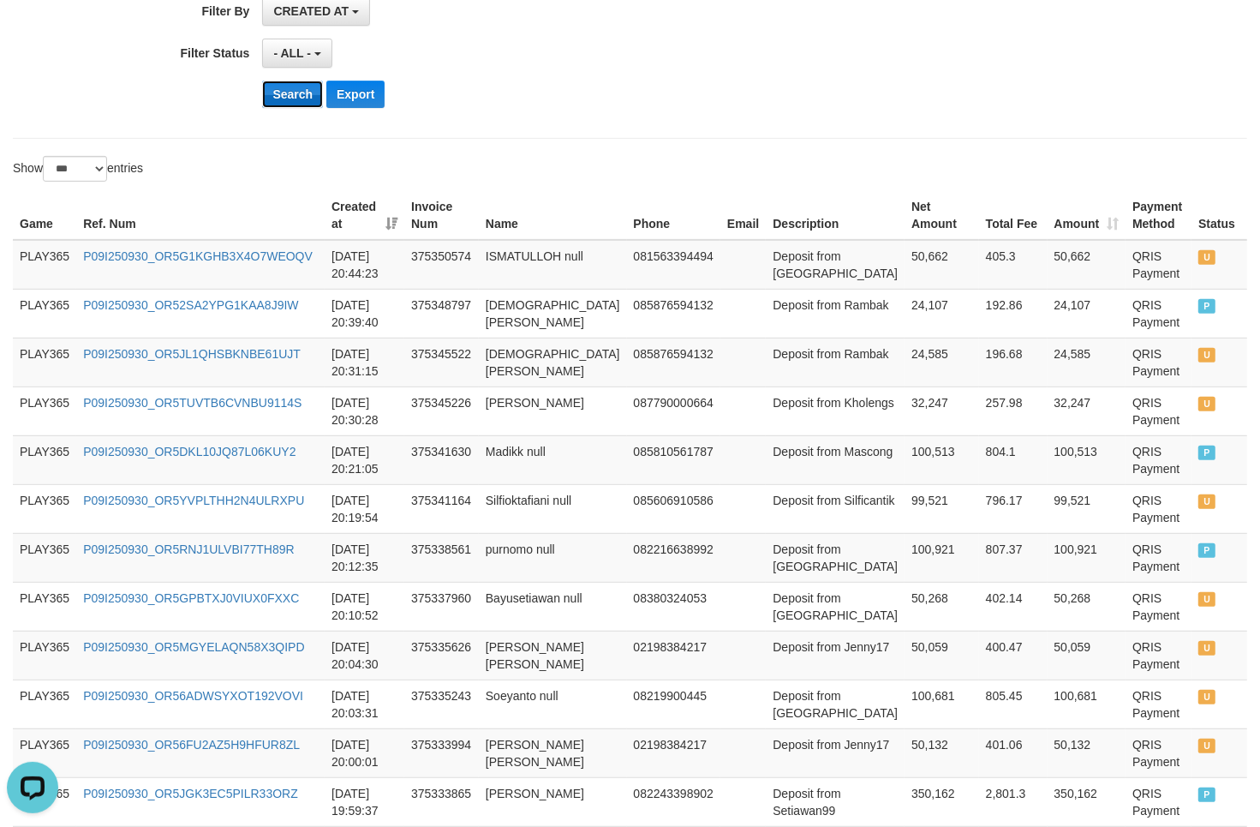
click at [298, 96] on button "Search" at bounding box center [292, 94] width 61 height 27
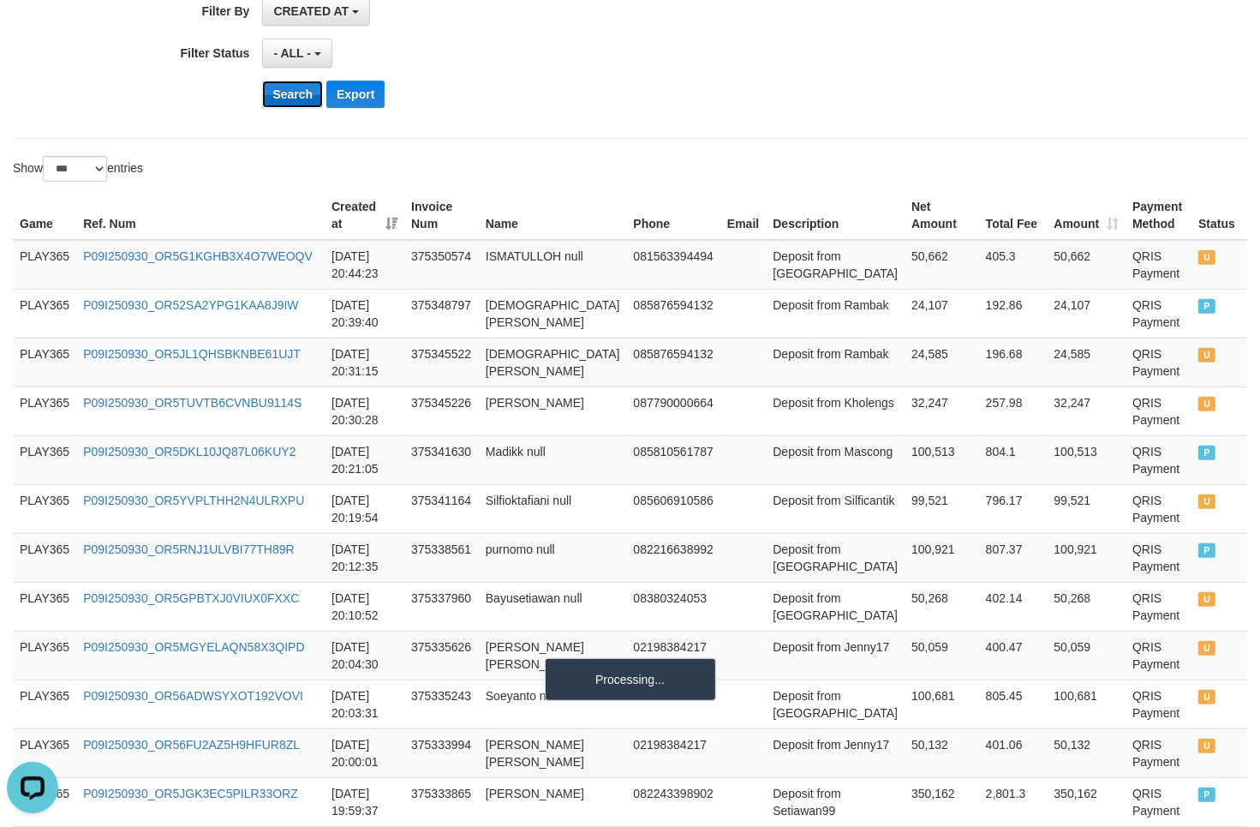
click at [298, 96] on button "Search" at bounding box center [292, 94] width 61 height 27
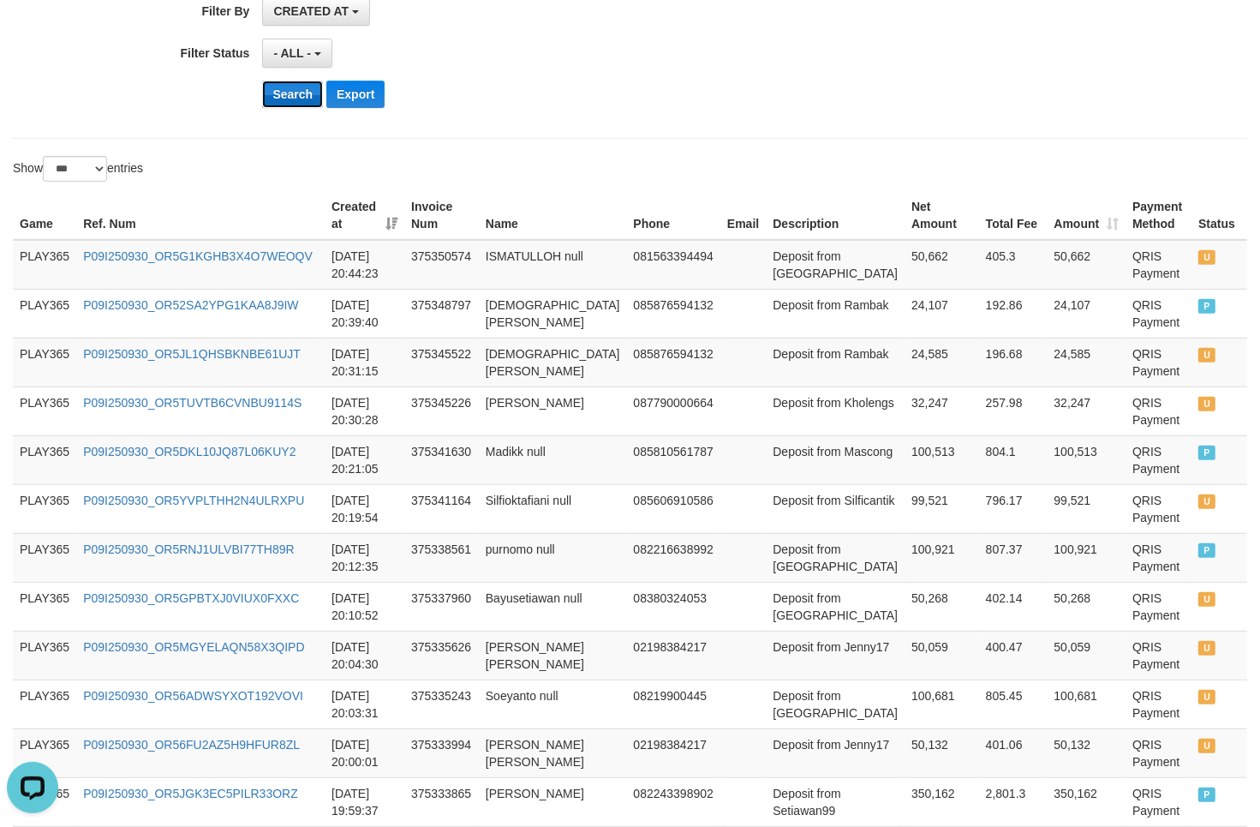
click at [298, 96] on button "Search" at bounding box center [292, 94] width 61 height 27
click at [300, 96] on button "Search" at bounding box center [292, 94] width 61 height 27
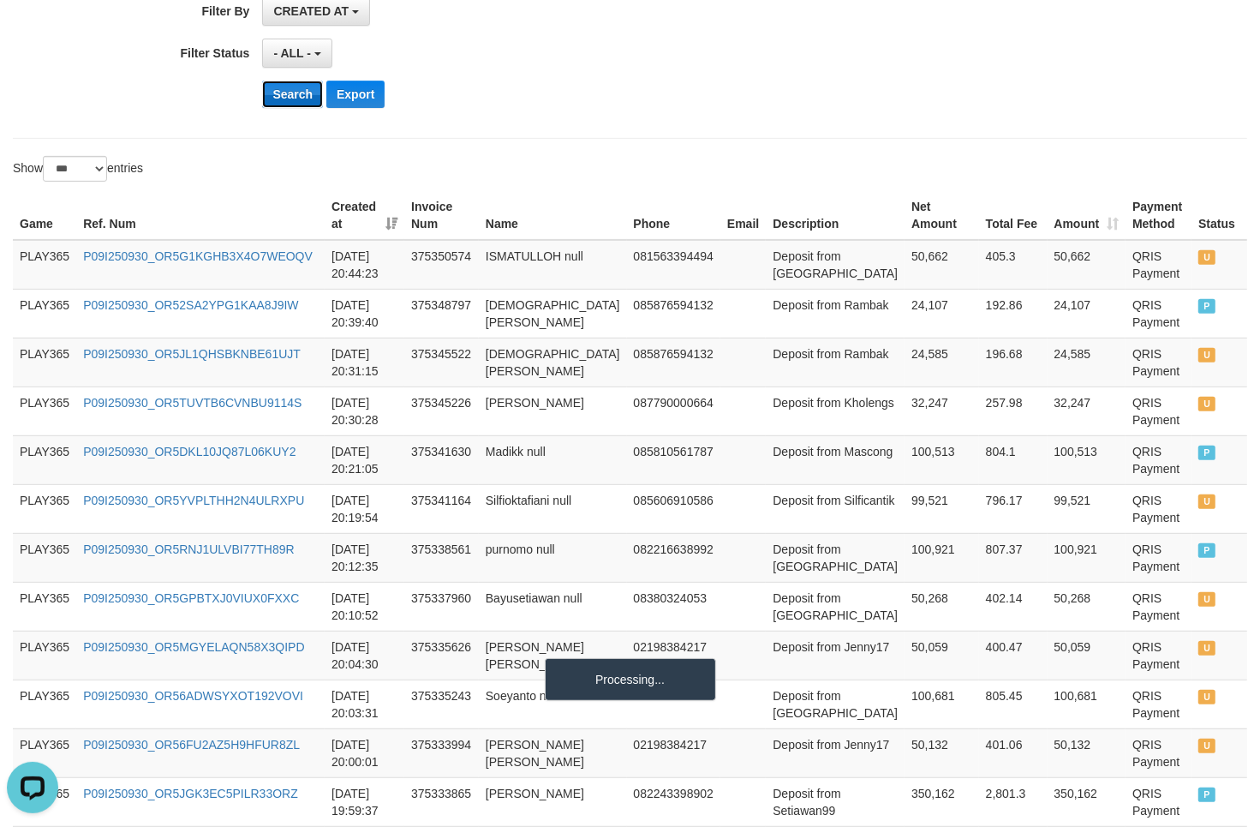
click at [300, 96] on button "Search" at bounding box center [292, 94] width 61 height 27
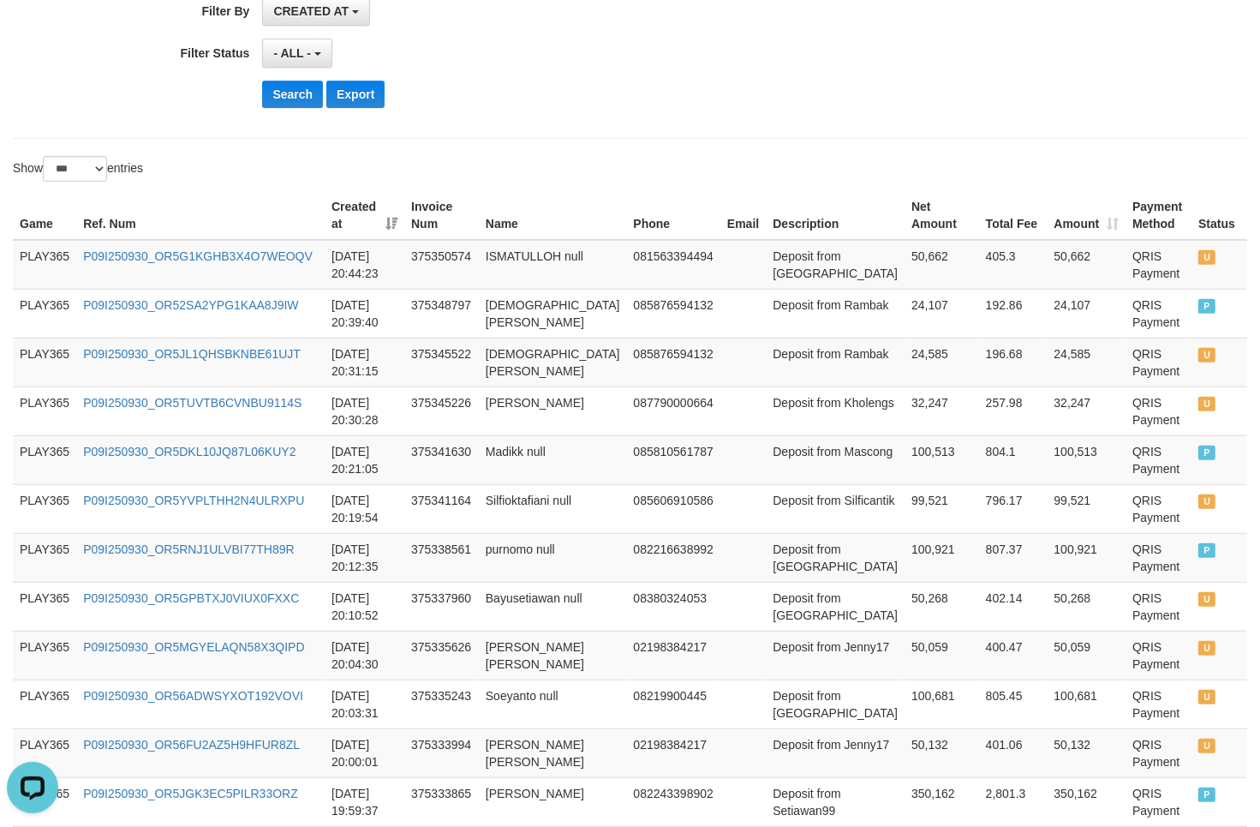
click at [828, 107] on div "Search Export" at bounding box center [655, 94] width 787 height 27
click at [288, 105] on button "Search" at bounding box center [292, 94] width 61 height 27
click at [287, 105] on button "Search" at bounding box center [292, 94] width 61 height 27
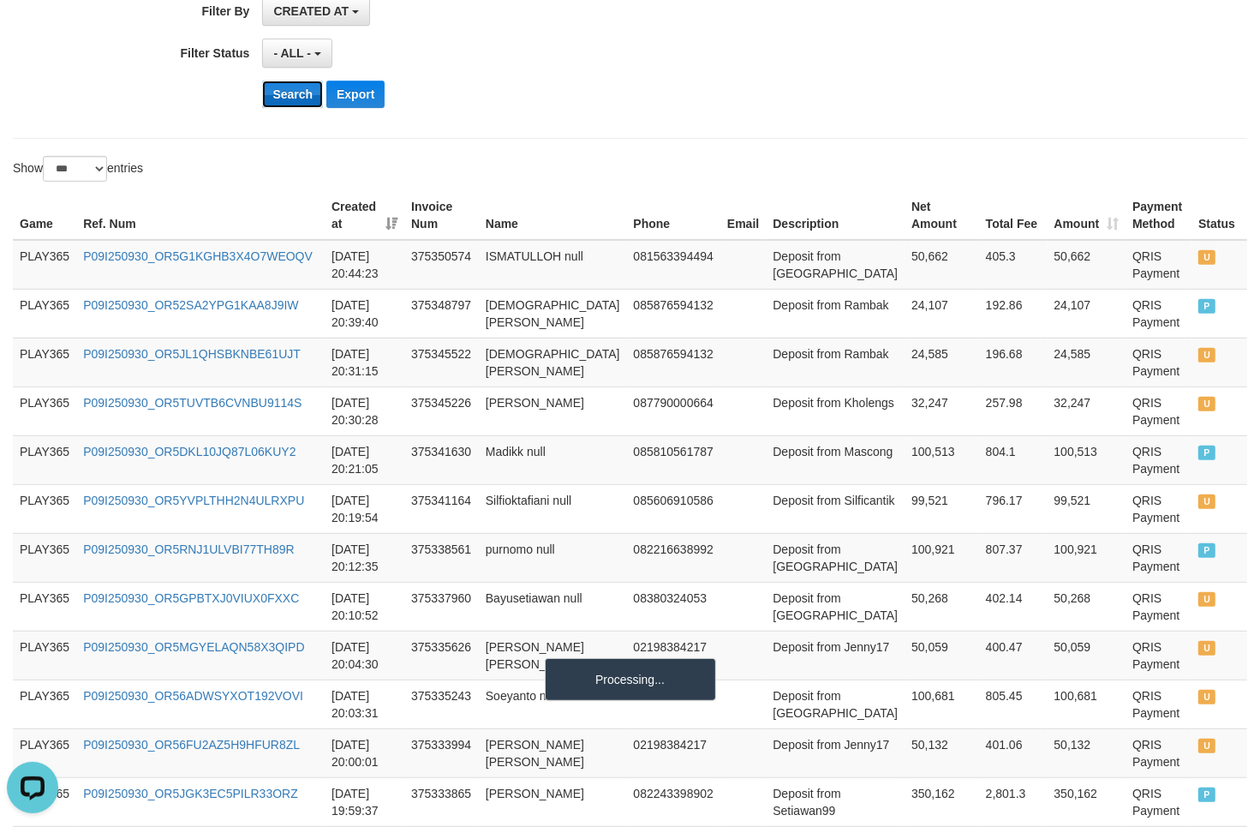
click at [287, 105] on button "Search" at bounding box center [292, 94] width 61 height 27
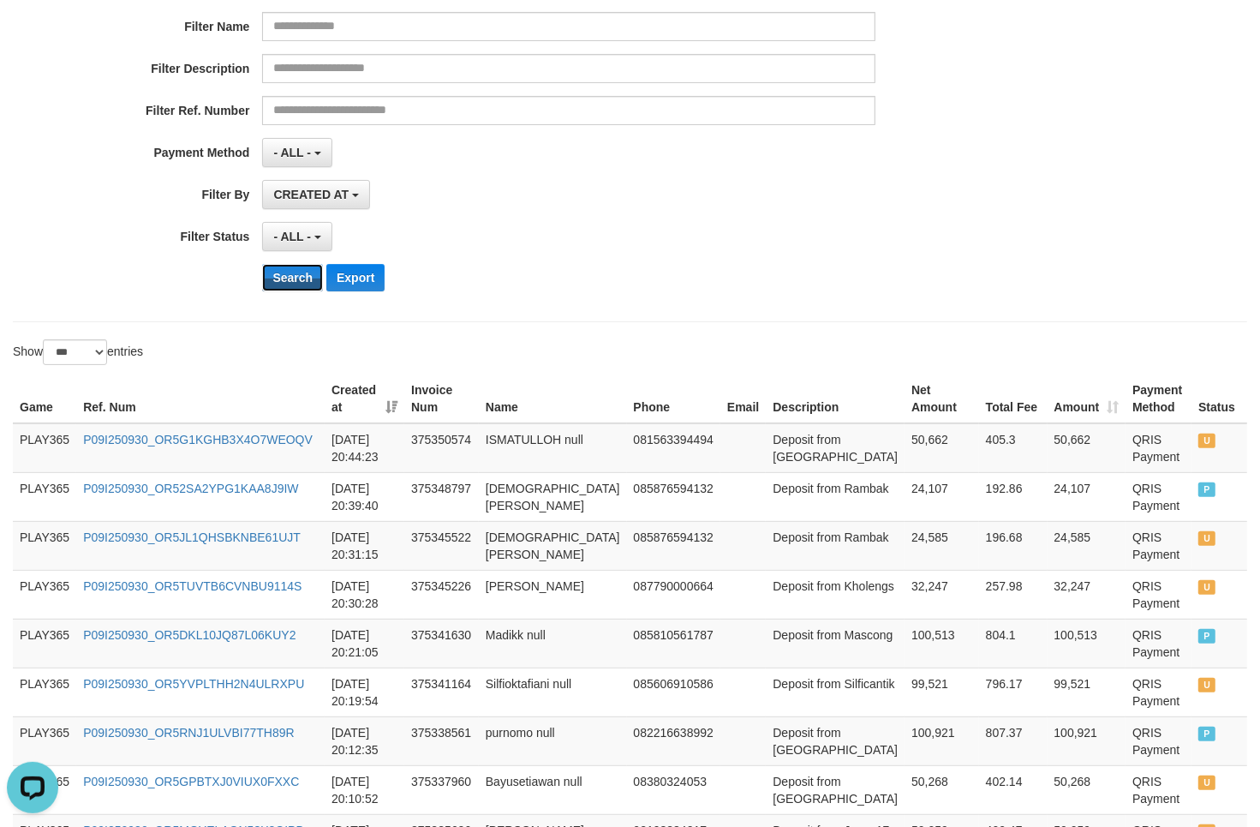
scroll to position [0, 0]
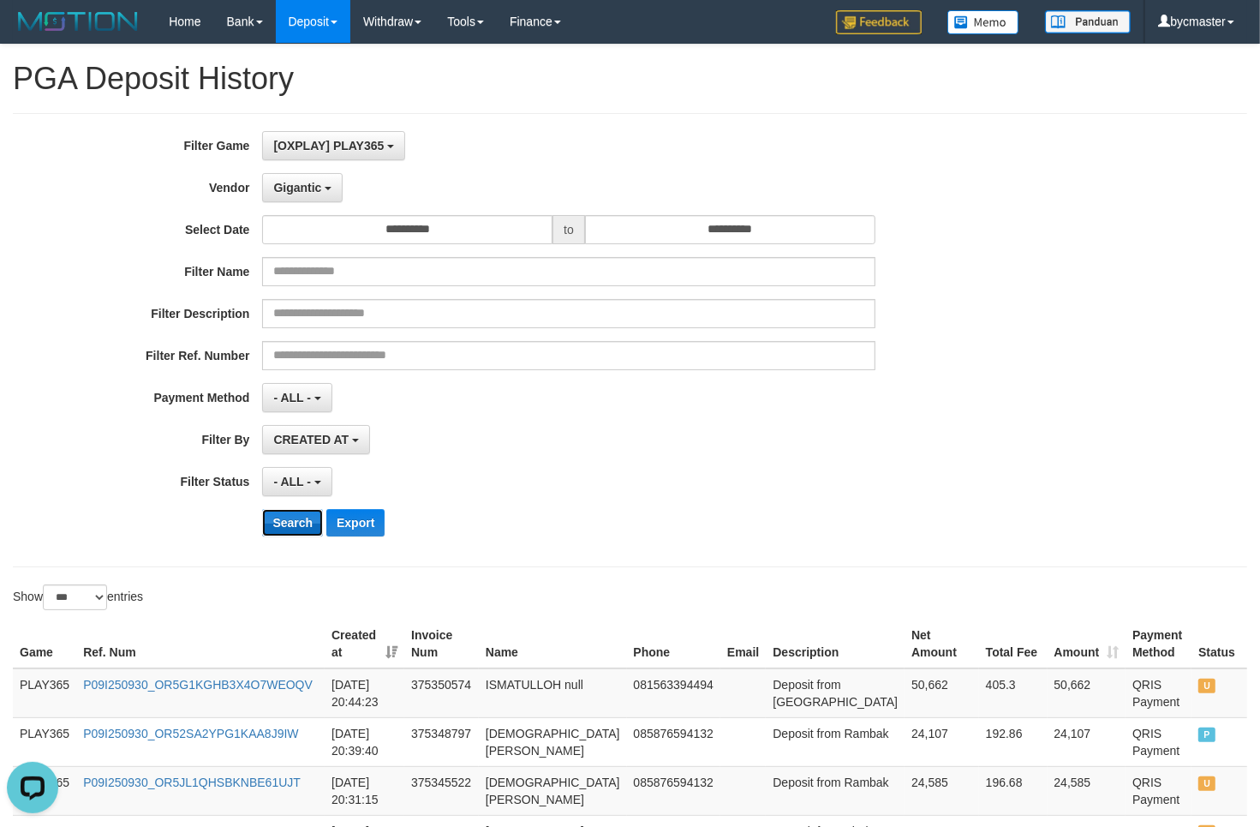
click at [290, 527] on button "Search" at bounding box center [292, 522] width 61 height 27
click at [290, 525] on button "Search" at bounding box center [292, 522] width 61 height 27
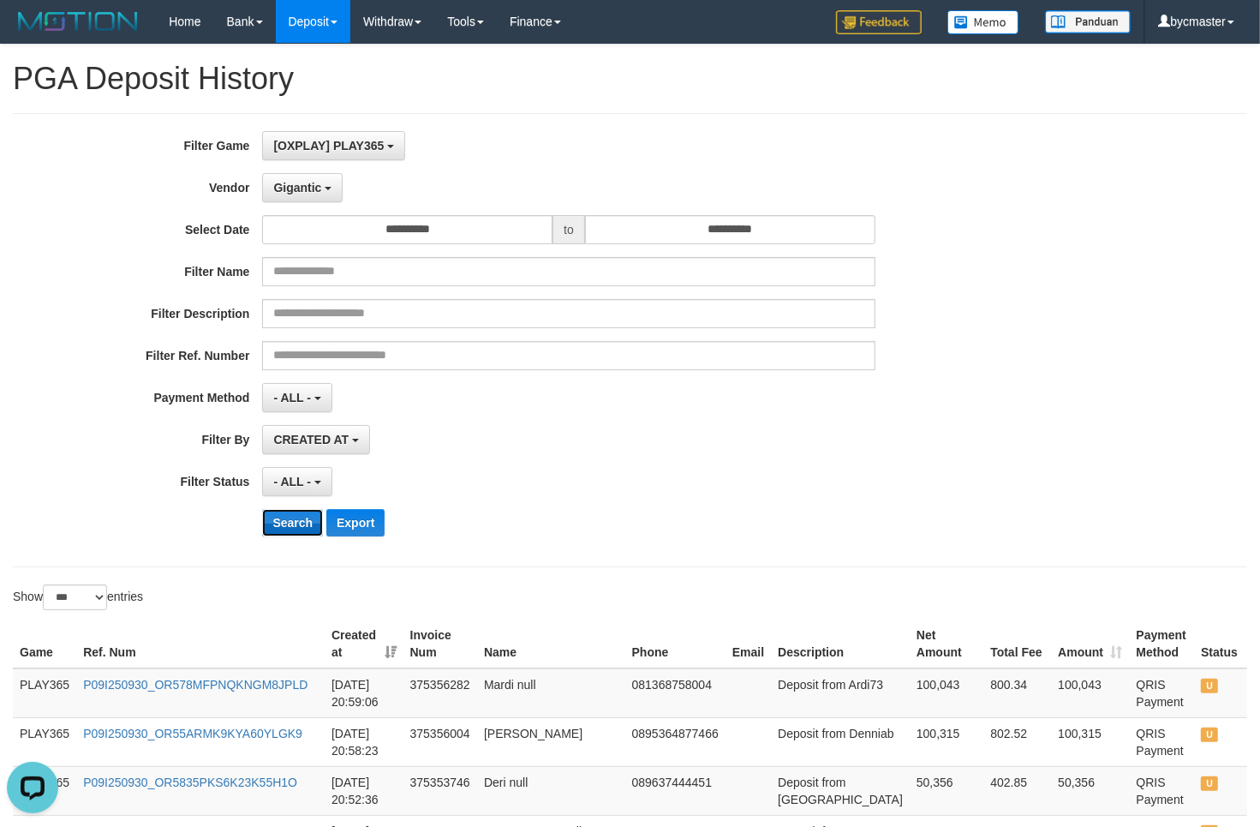
click at [291, 525] on button "Search" at bounding box center [292, 522] width 61 height 27
click at [285, 536] on button "Search" at bounding box center [292, 522] width 61 height 27
click at [288, 536] on button "Search" at bounding box center [292, 522] width 61 height 27
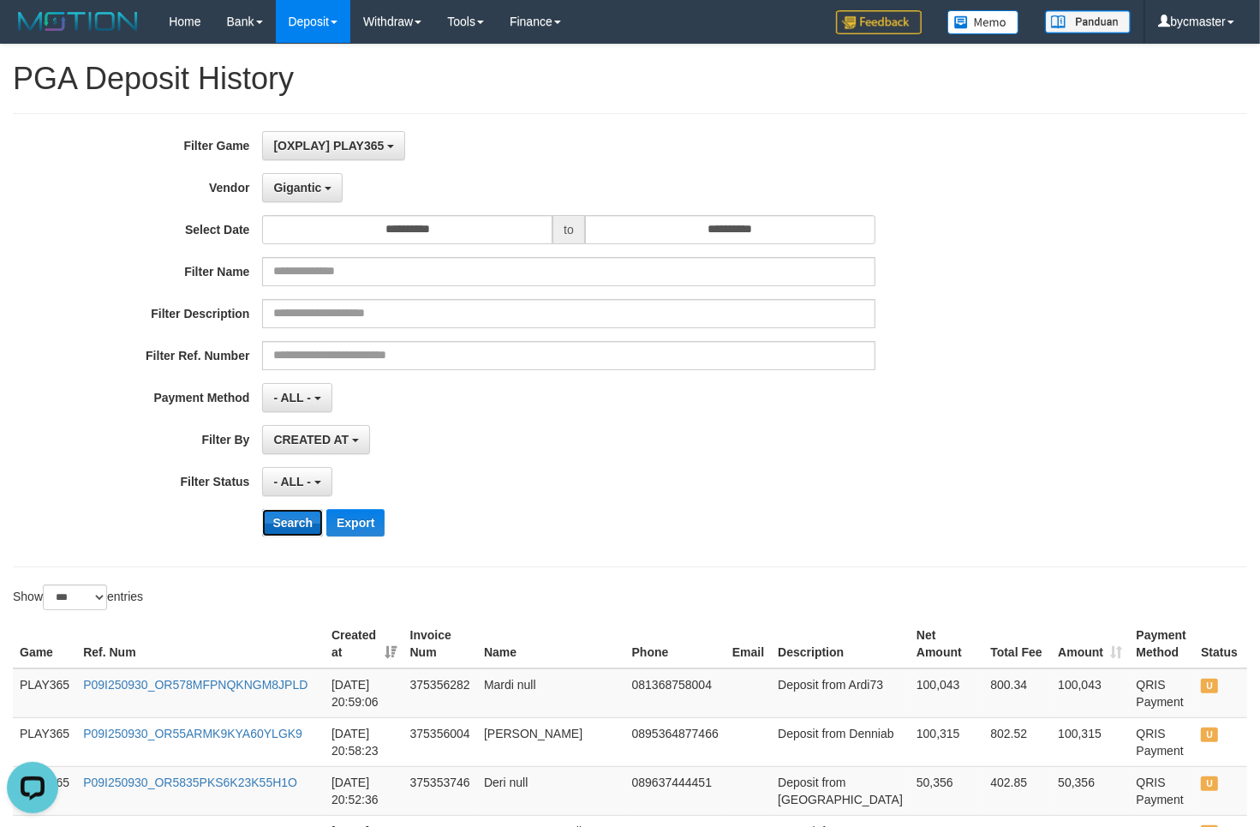
click at [288, 536] on button "Search" at bounding box center [292, 522] width 61 height 27
click at [296, 525] on button "Search" at bounding box center [292, 522] width 61 height 27
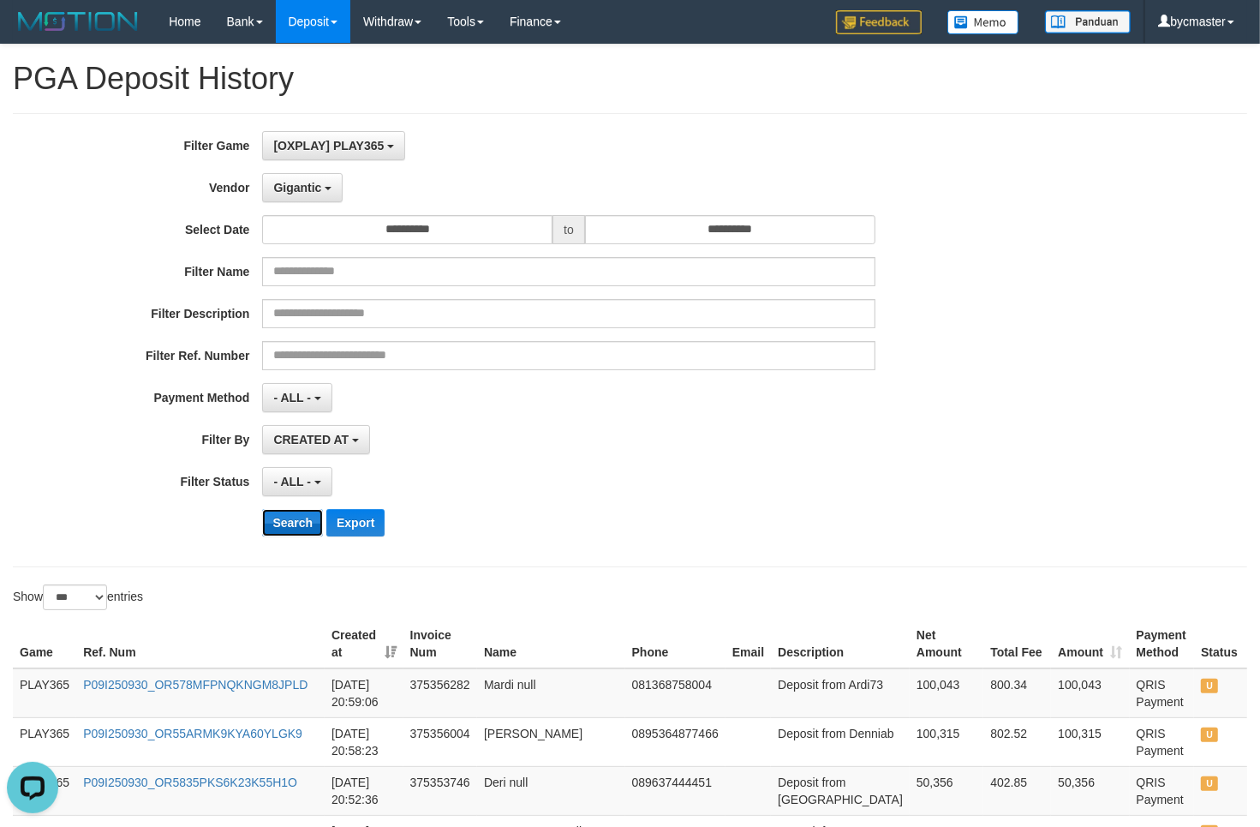
click at [296, 525] on button "Search" at bounding box center [292, 522] width 61 height 27
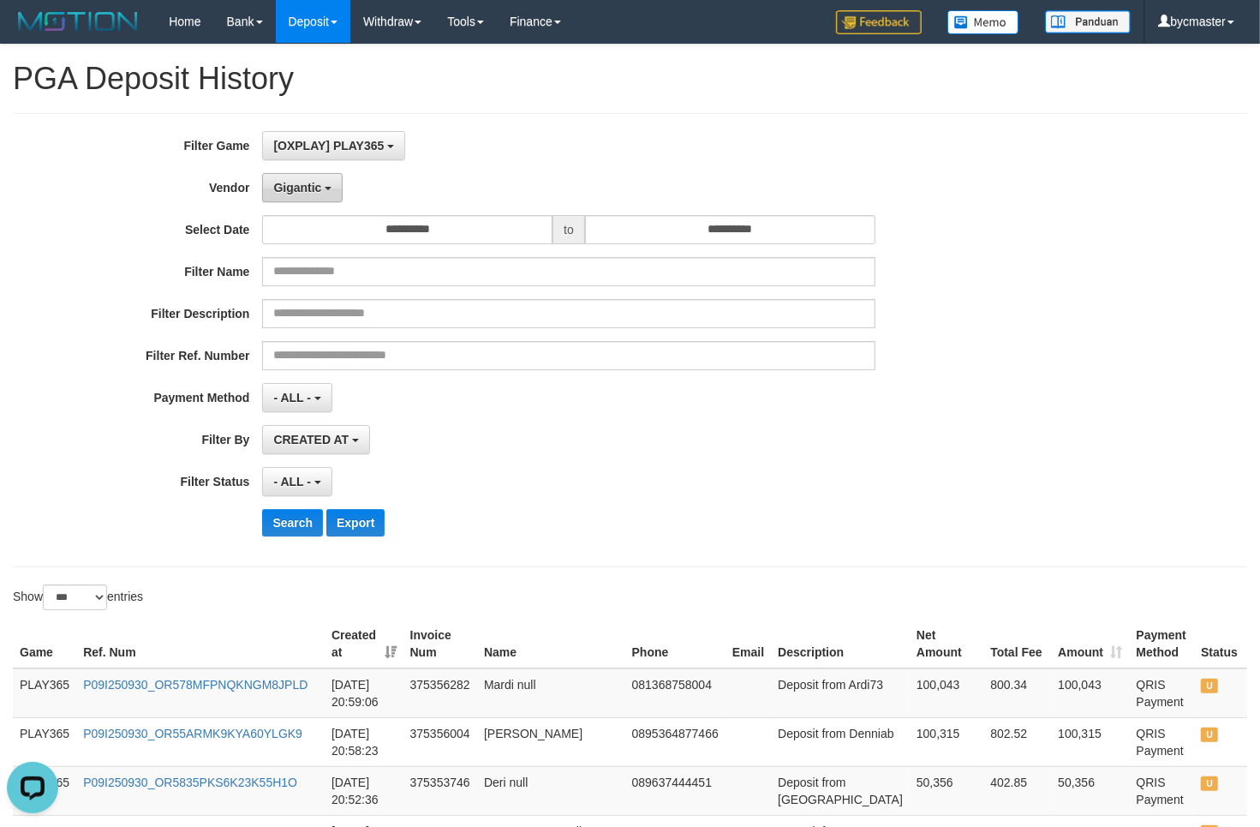
click at [317, 186] on span "Gigantic" at bounding box center [297, 188] width 48 height 14
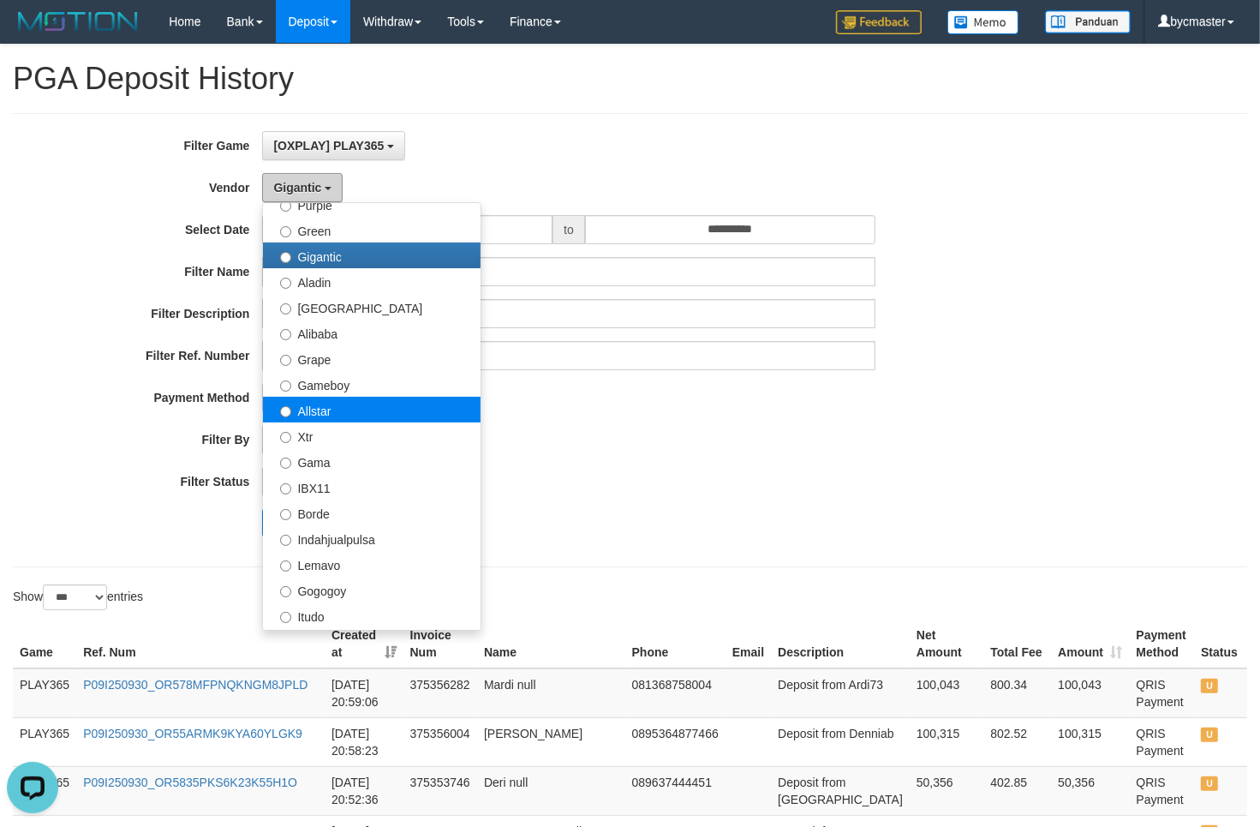
scroll to position [214, 0]
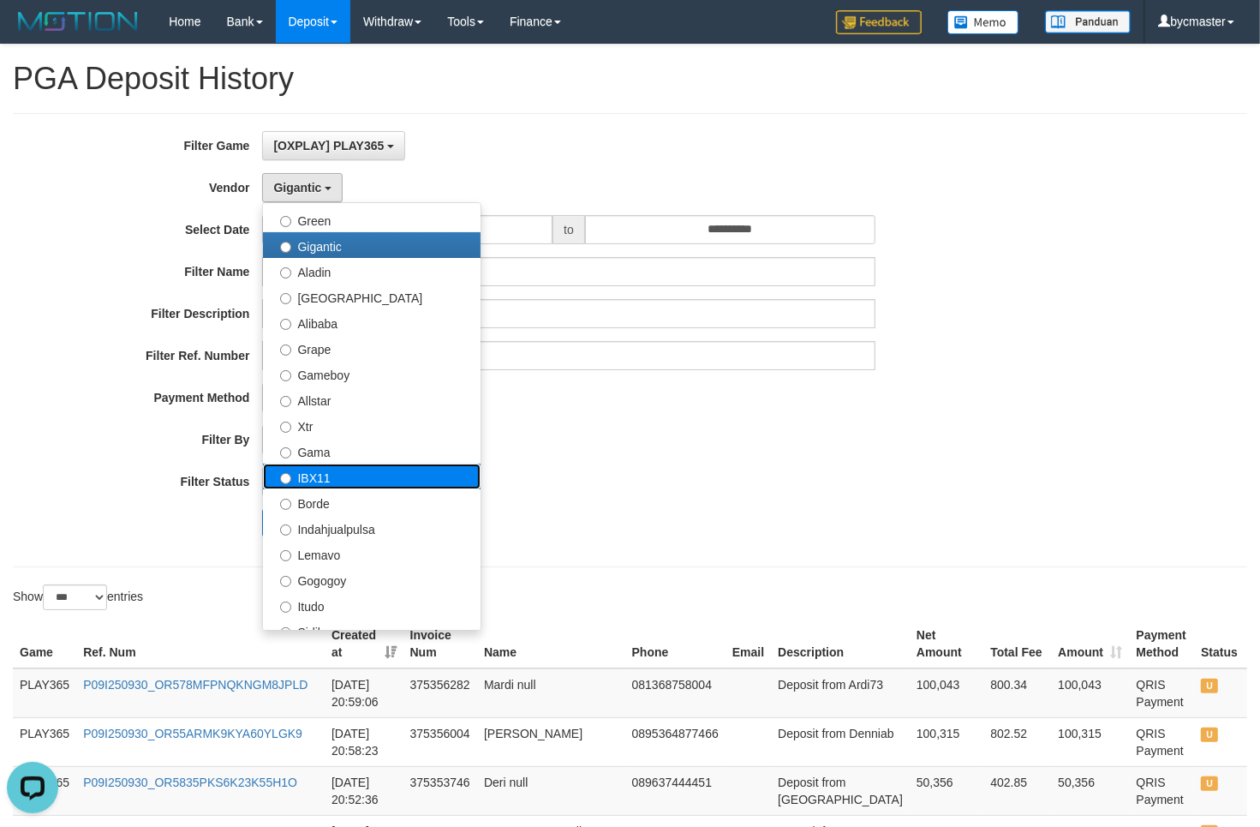
click at [335, 476] on label "IBX11" at bounding box center [372, 476] width 218 height 26
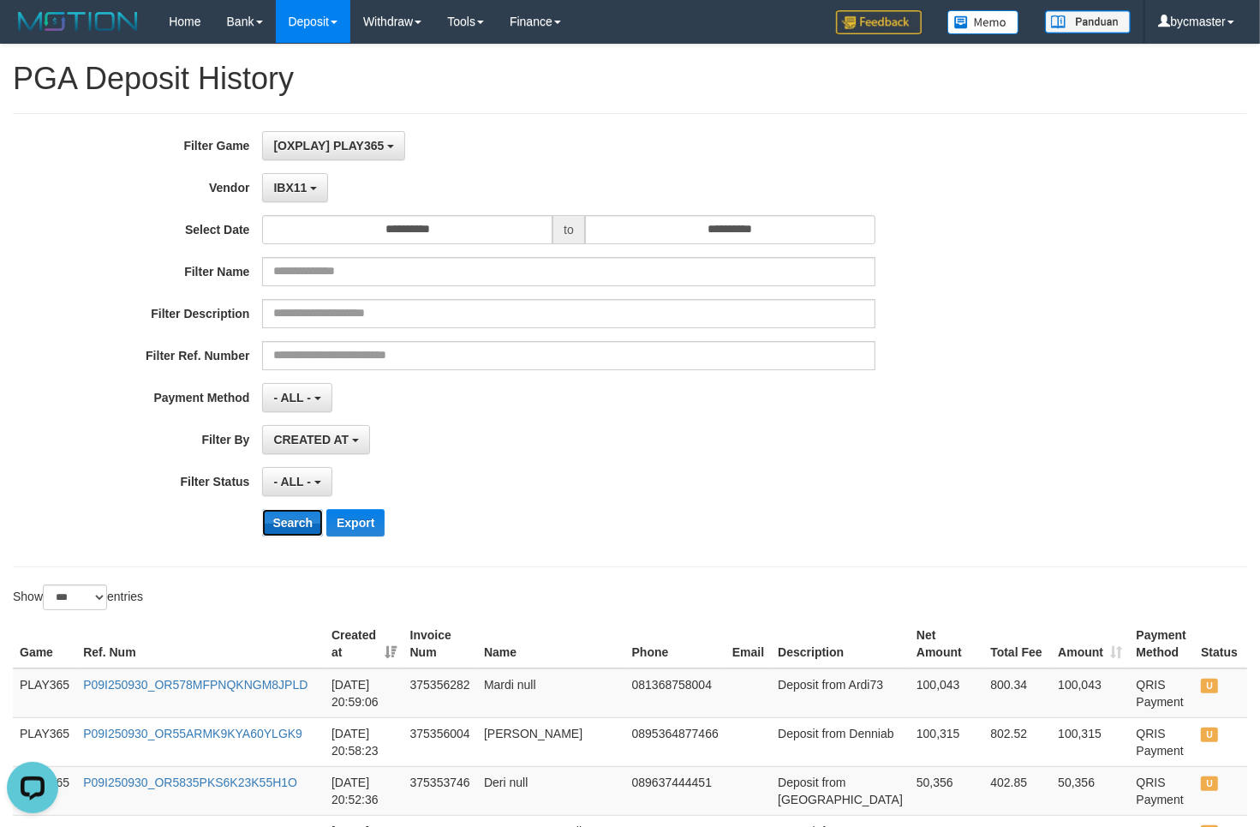
click at [301, 528] on button "Search" at bounding box center [292, 522] width 61 height 27
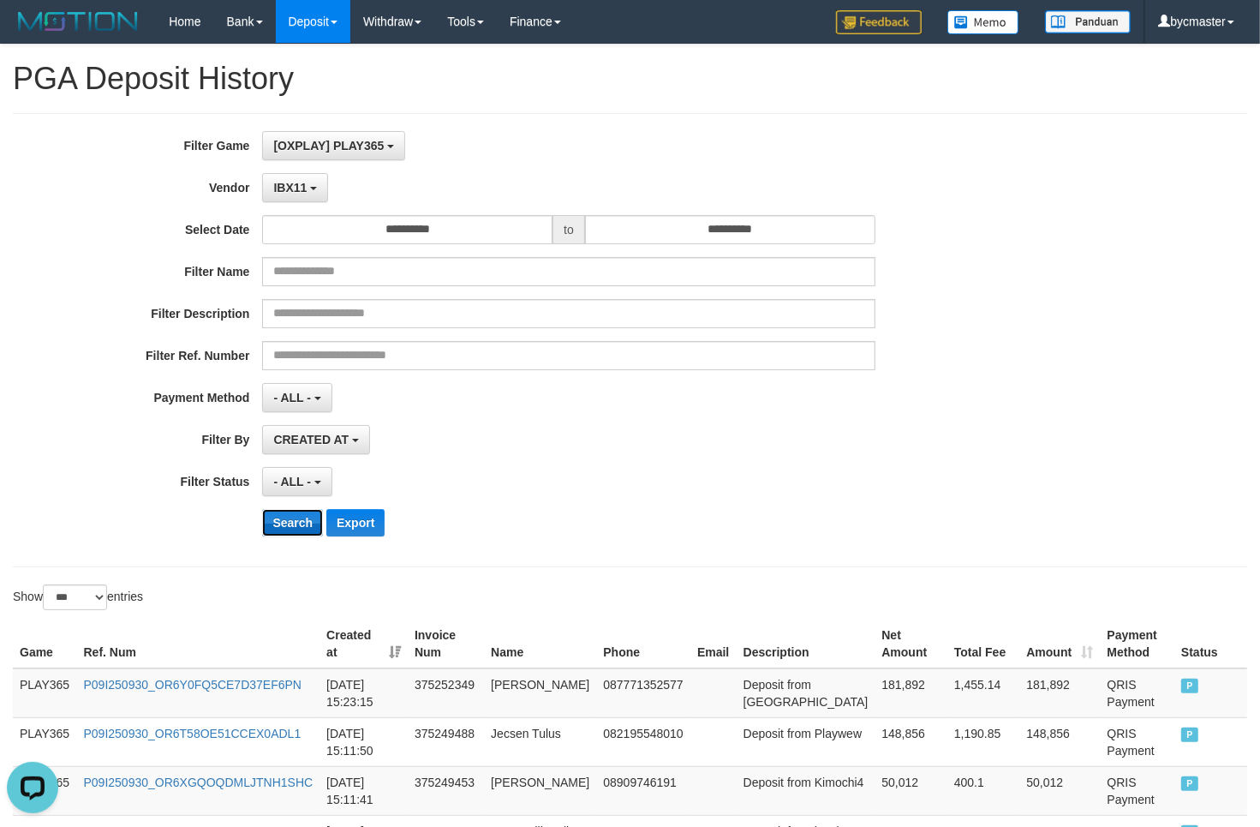
click at [297, 527] on button "Search" at bounding box center [292, 522] width 61 height 27
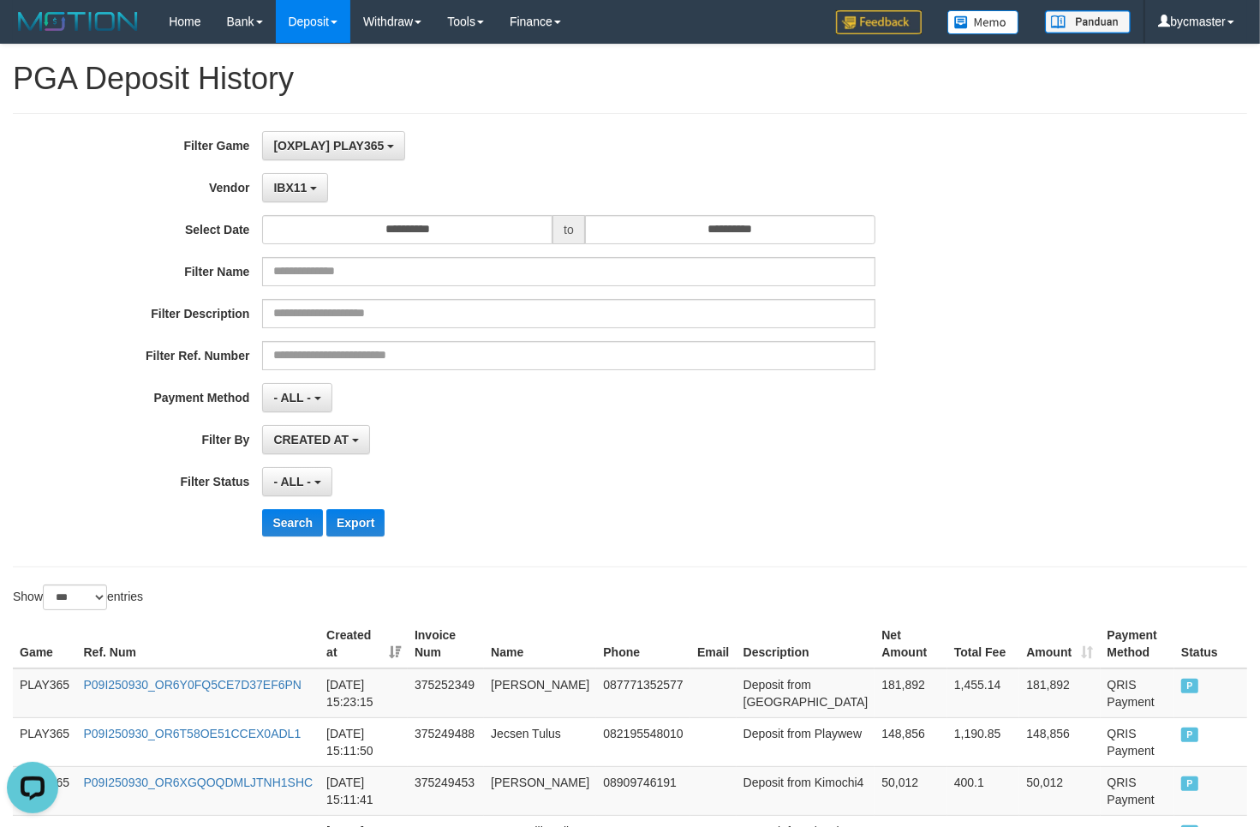
click at [302, 167] on div "**********" at bounding box center [525, 340] width 1050 height 418
click at [302, 181] on button "IBX11" at bounding box center [295, 187] width 66 height 29
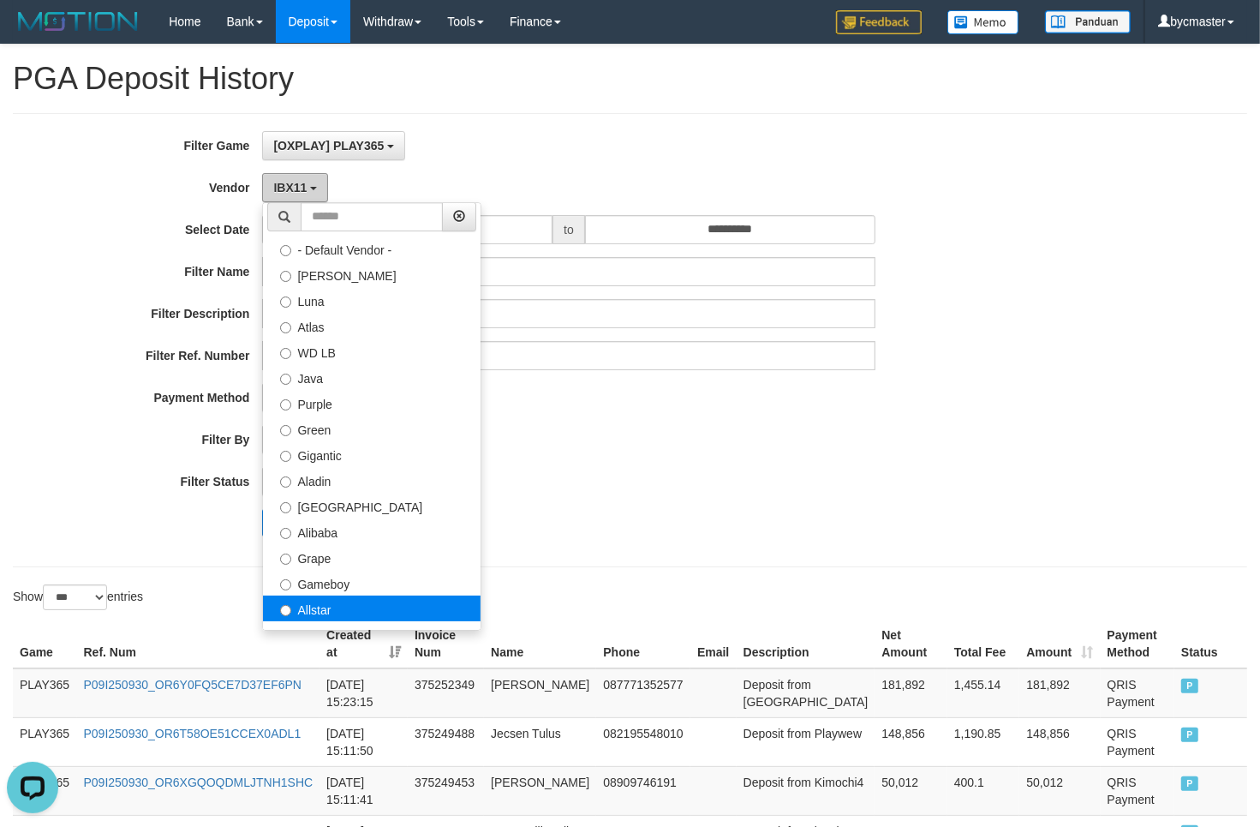
scroll to position [0, 0]
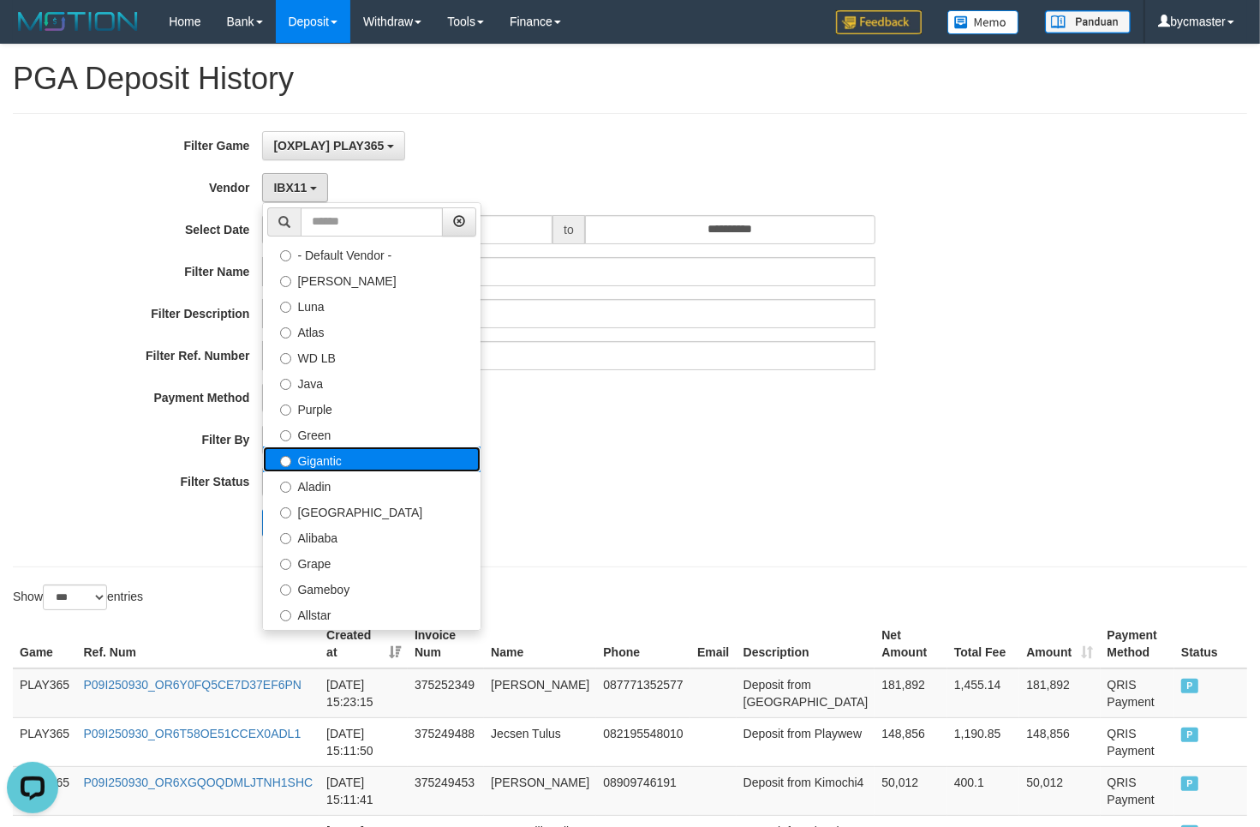
click at [334, 461] on label "Gigantic" at bounding box center [372, 459] width 218 height 26
select select "**********"
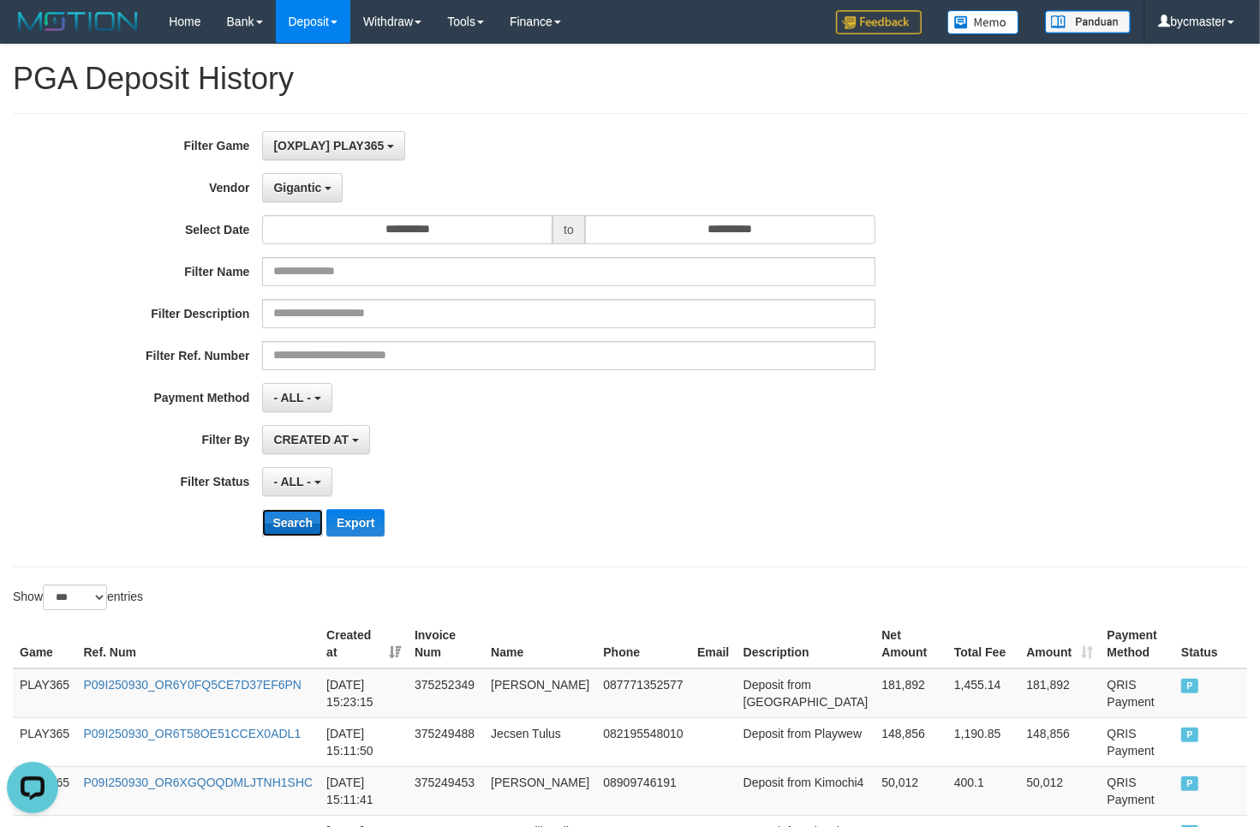
click at [302, 520] on button "Search" at bounding box center [292, 522] width 61 height 27
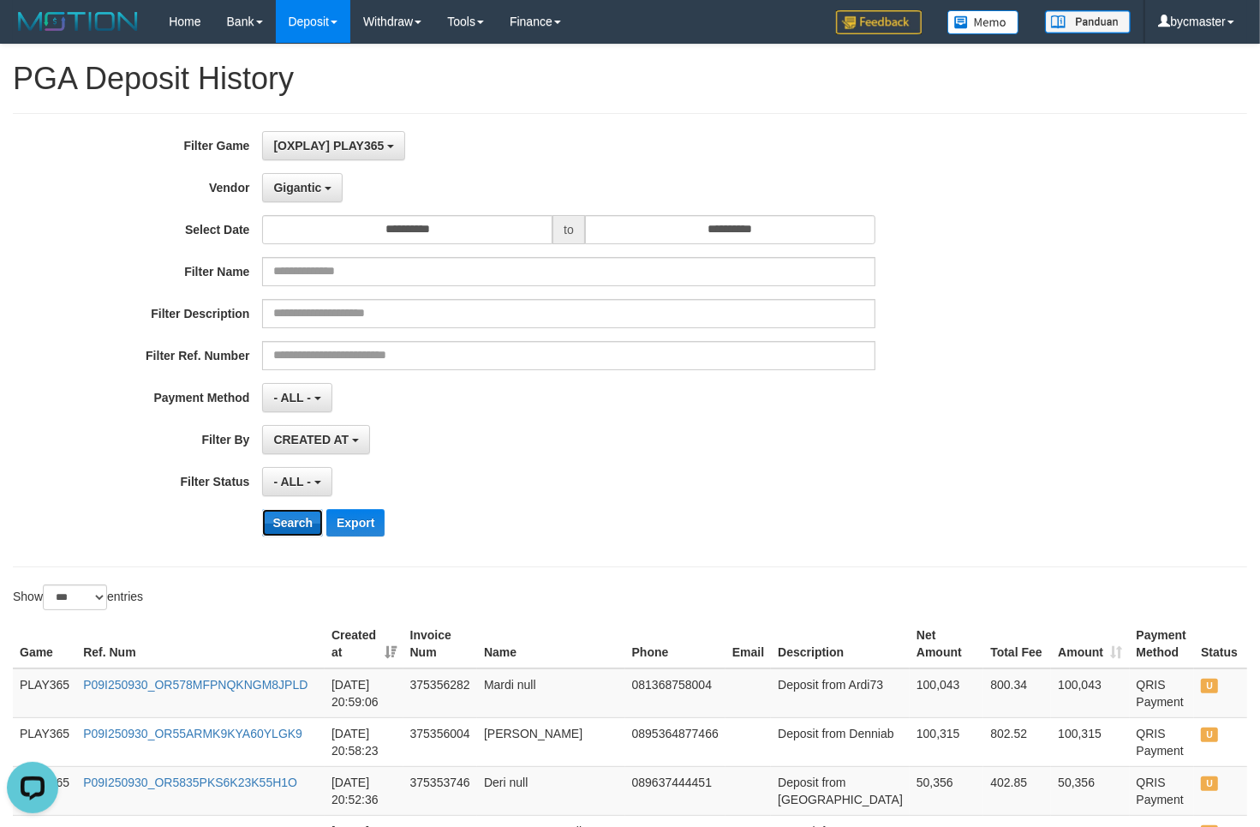
click at [302, 520] on button "Search" at bounding box center [292, 522] width 61 height 27
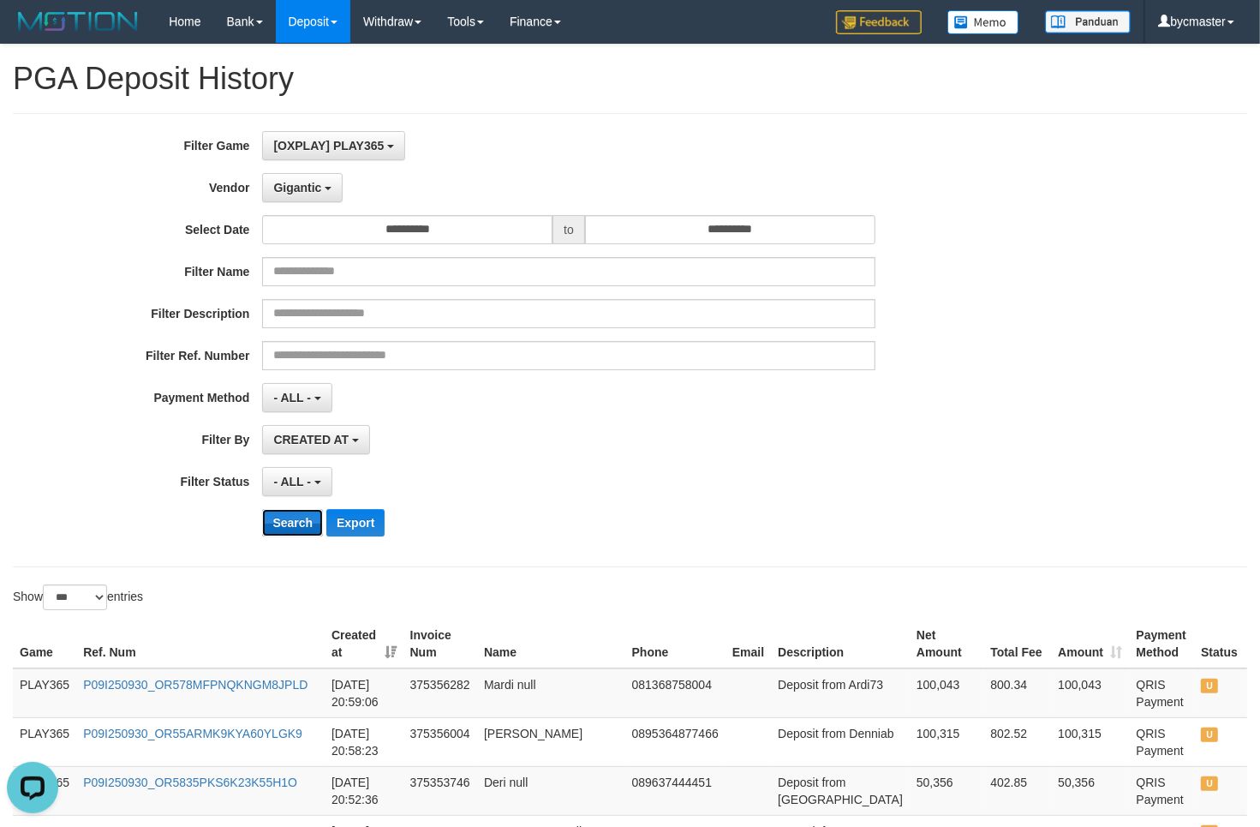
click at [302, 520] on button "Search" at bounding box center [292, 522] width 61 height 27
drag, startPoint x: 811, startPoint y: 416, endPoint x: 751, endPoint y: 434, distance: 62.4
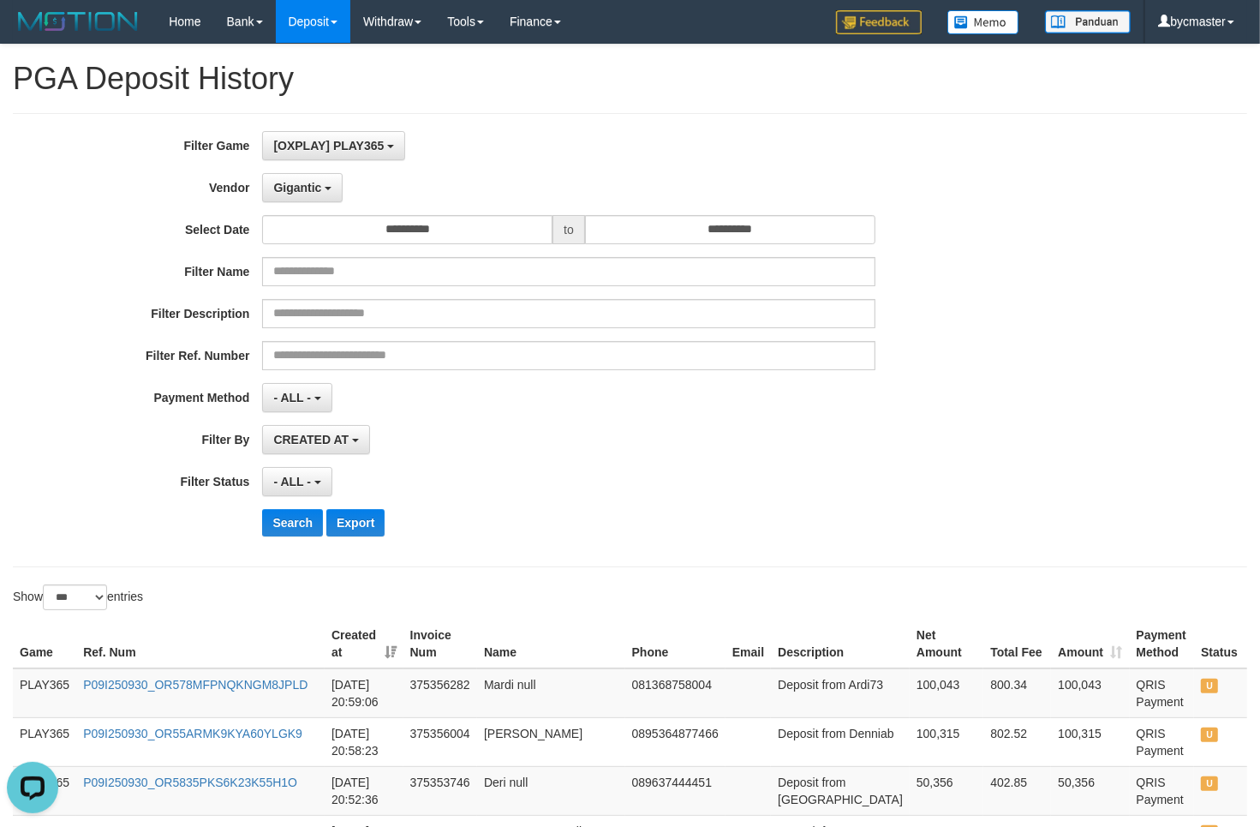
click at [811, 417] on div "**********" at bounding box center [525, 340] width 1050 height 418
click at [296, 520] on button "Search" at bounding box center [292, 522] width 61 height 27
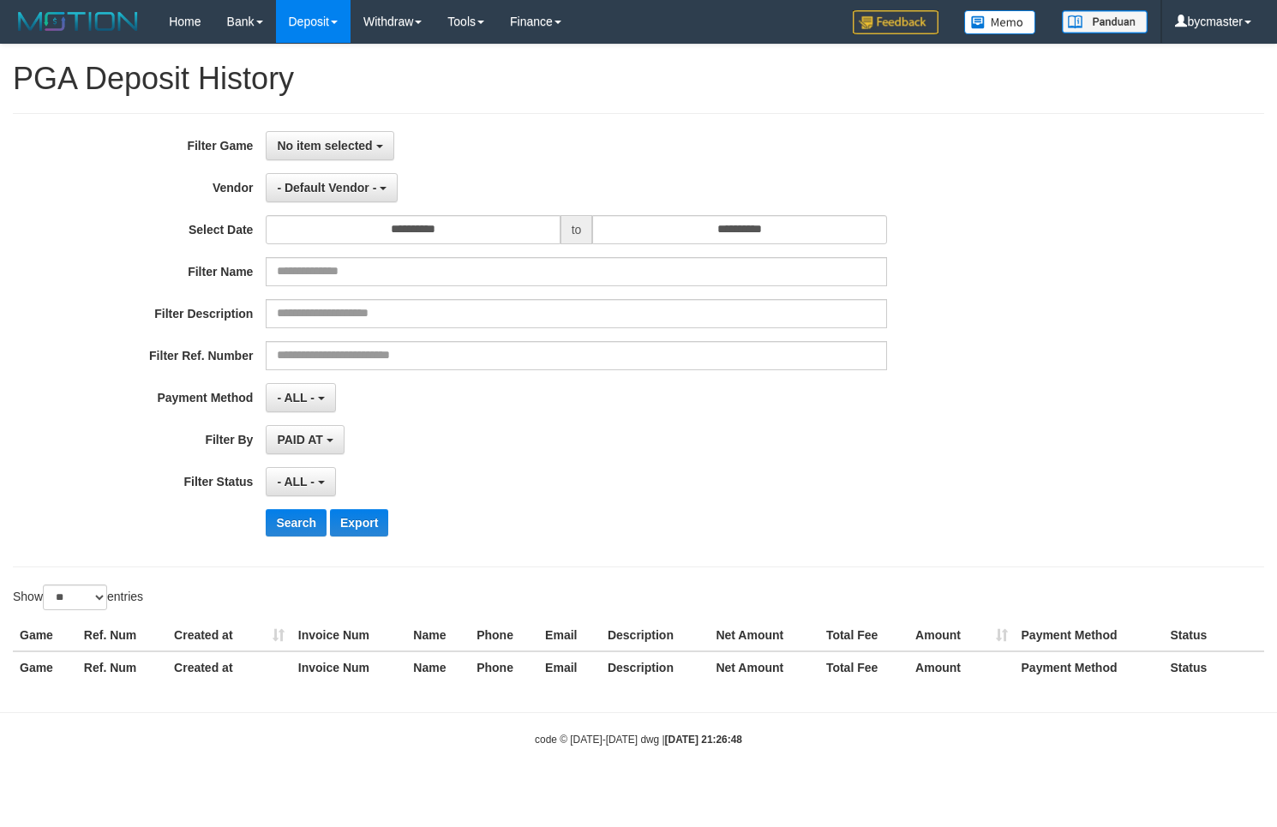
select select
select select "**"
click at [332, 144] on span "No item selected" at bounding box center [324, 146] width 95 height 14
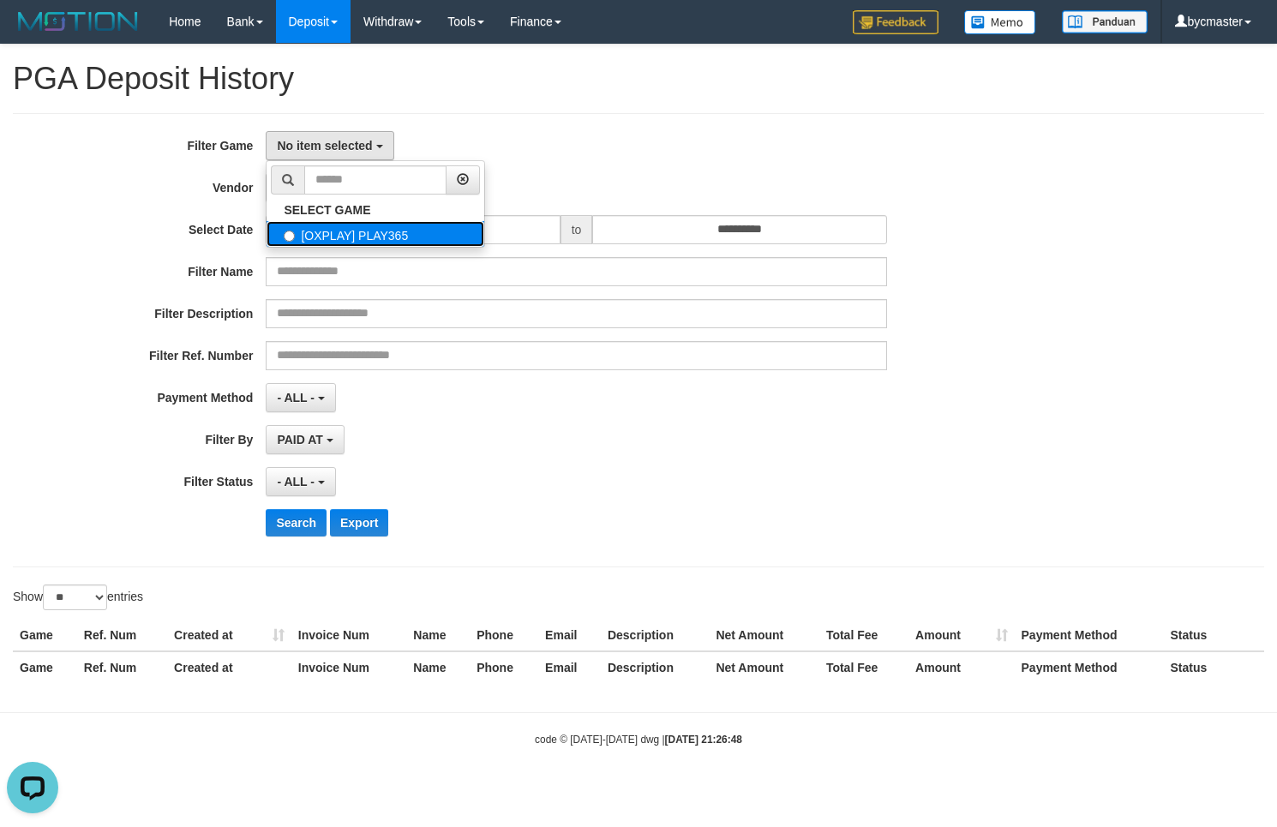
click at [332, 238] on label "[OXPLAY] PLAY365" at bounding box center [375, 234] width 218 height 26
select select "****"
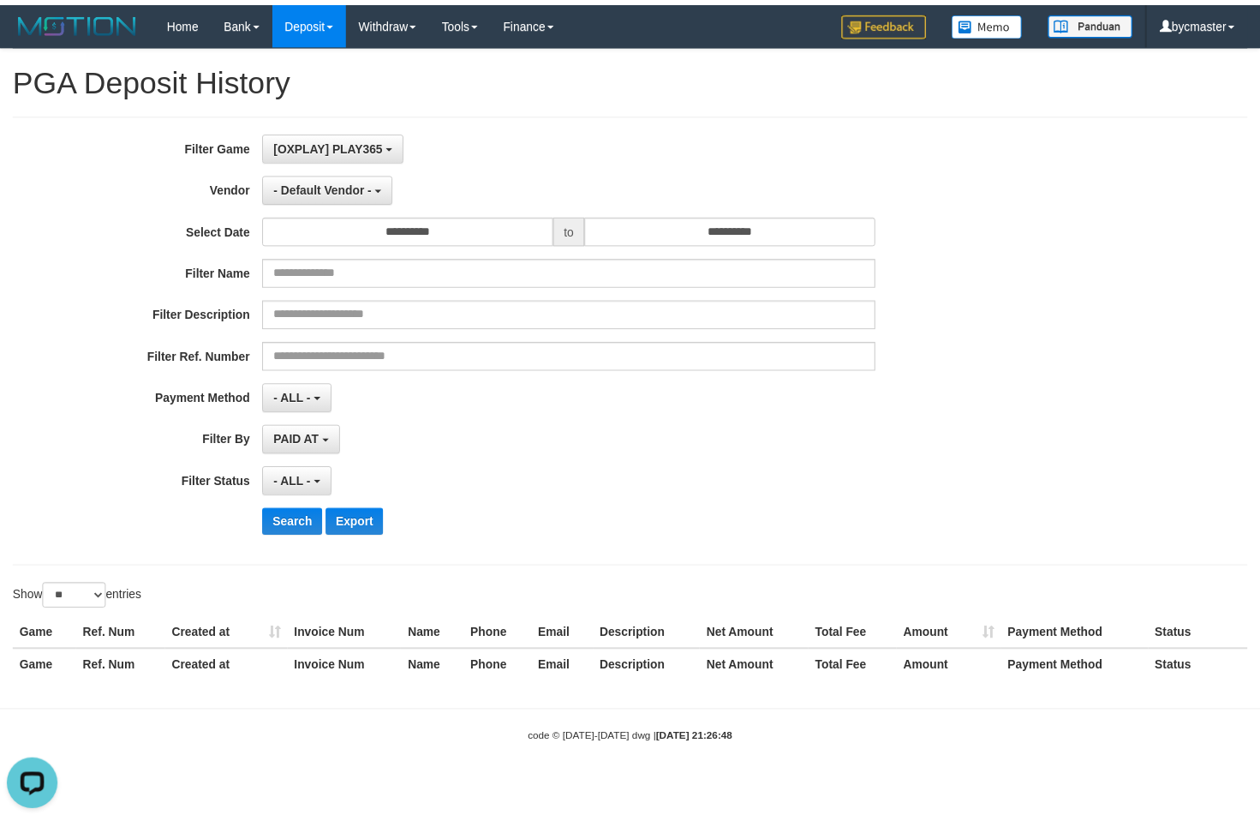
scroll to position [15, 0]
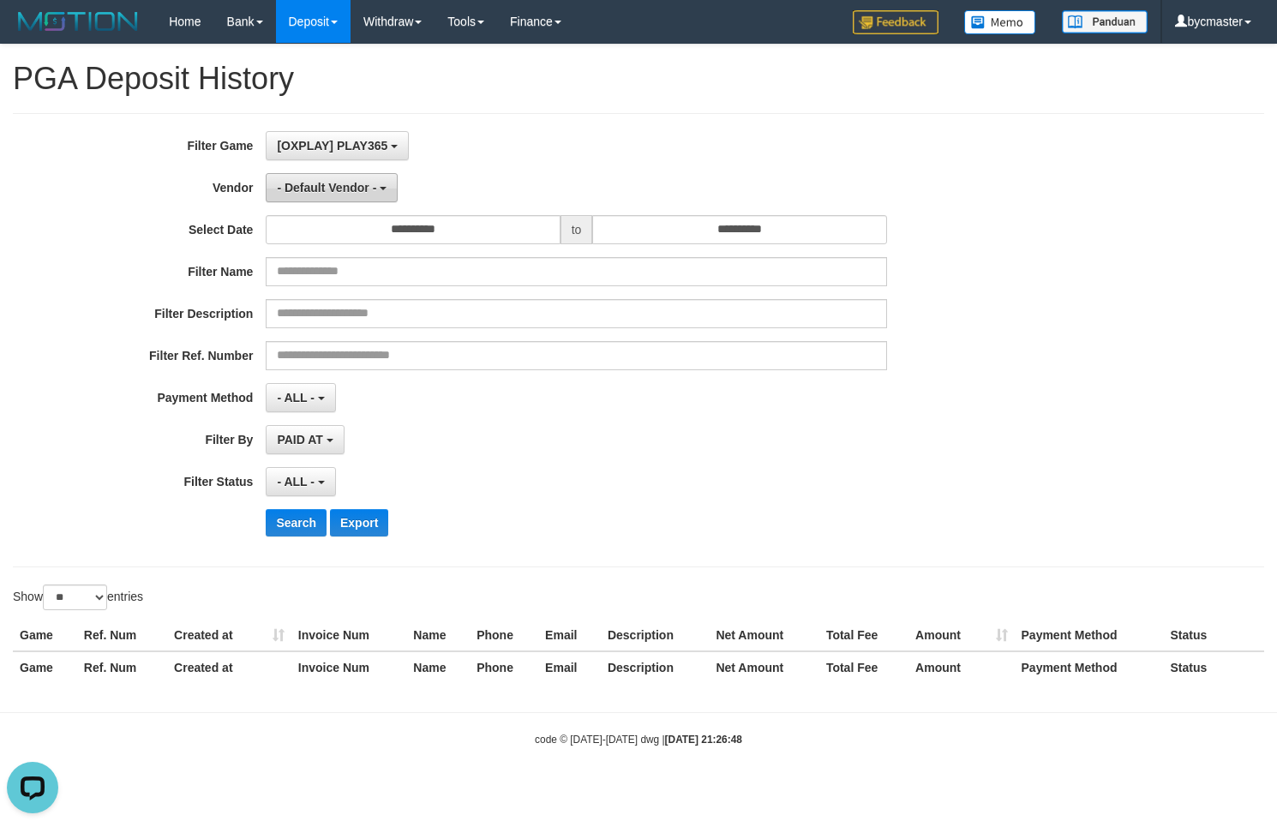
click at [340, 176] on button "- Default Vendor -" at bounding box center [332, 187] width 132 height 29
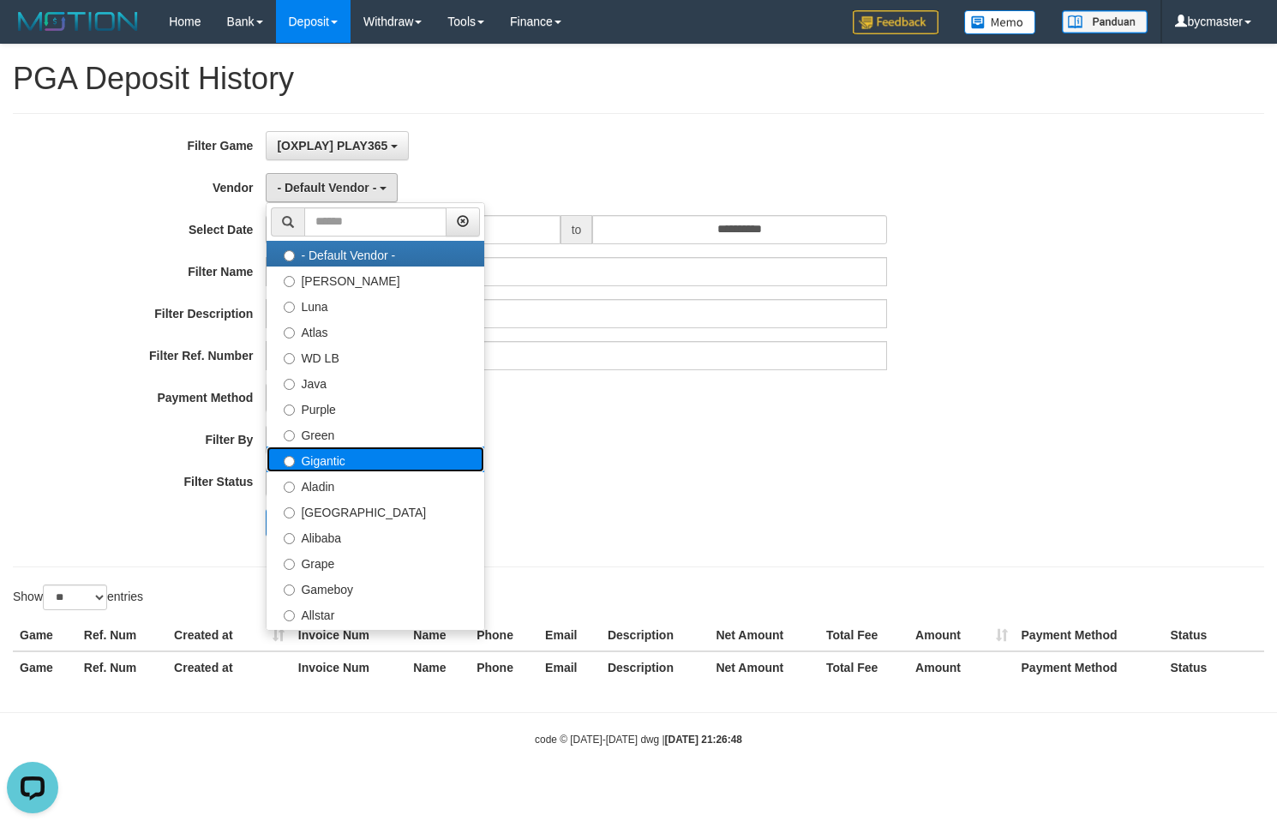
click at [340, 468] on label "Gigantic" at bounding box center [375, 459] width 218 height 26
click at [374, 456] on label "Gigantic" at bounding box center [375, 459] width 218 height 26
select select "**********"
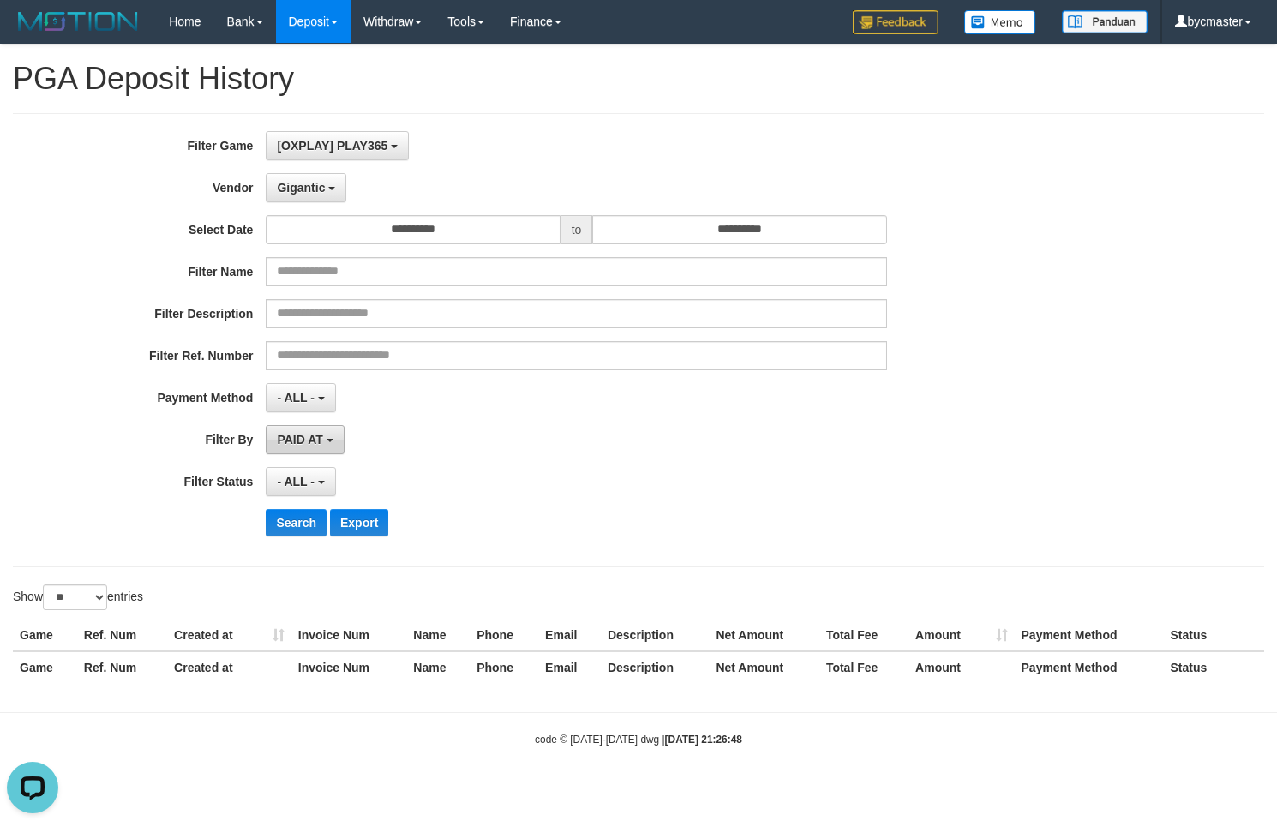
click at [322, 442] on span "PAID AT" at bounding box center [299, 440] width 45 height 14
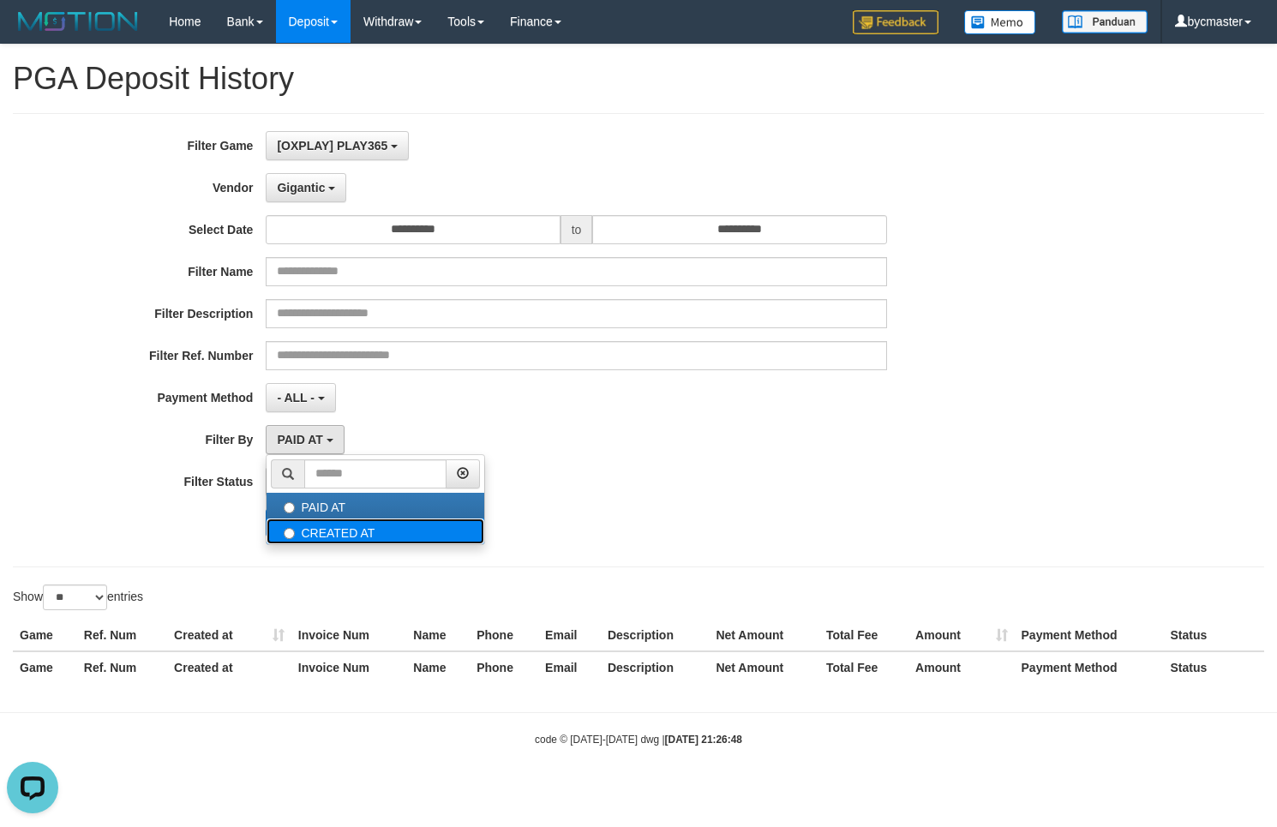
drag, startPoint x: 305, startPoint y: 528, endPoint x: 321, endPoint y: 520, distance: 18.0
click at [306, 528] on label "CREATED AT" at bounding box center [375, 531] width 218 height 26
click at [305, 536] on label "CREATED AT" at bounding box center [375, 531] width 218 height 26
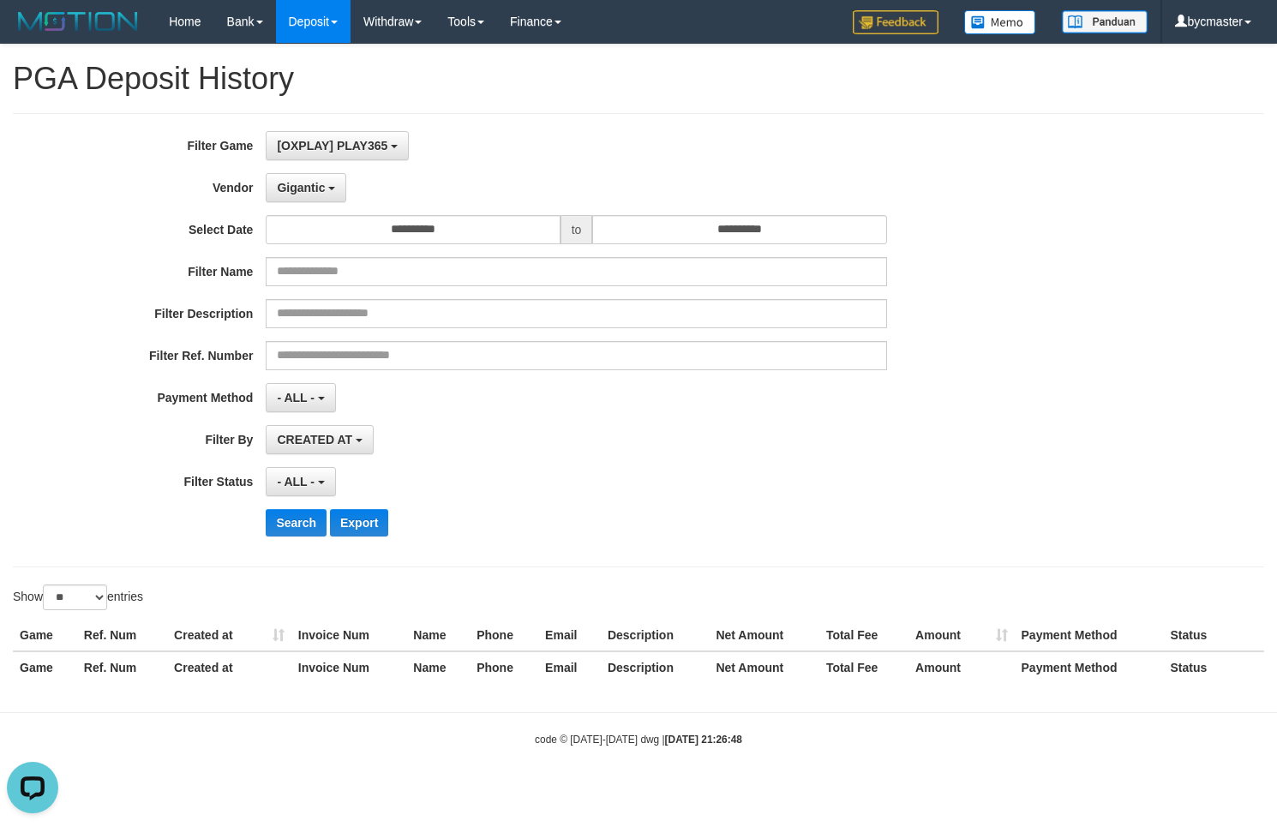
select select "*"
drag, startPoint x: 84, startPoint y: 594, endPoint x: 97, endPoint y: 594, distance: 12.9
click at [84, 595] on select "** ** ** ***" at bounding box center [75, 597] width 64 height 26
select select "***"
click at [45, 587] on select "** ** ** ***" at bounding box center [75, 597] width 64 height 26
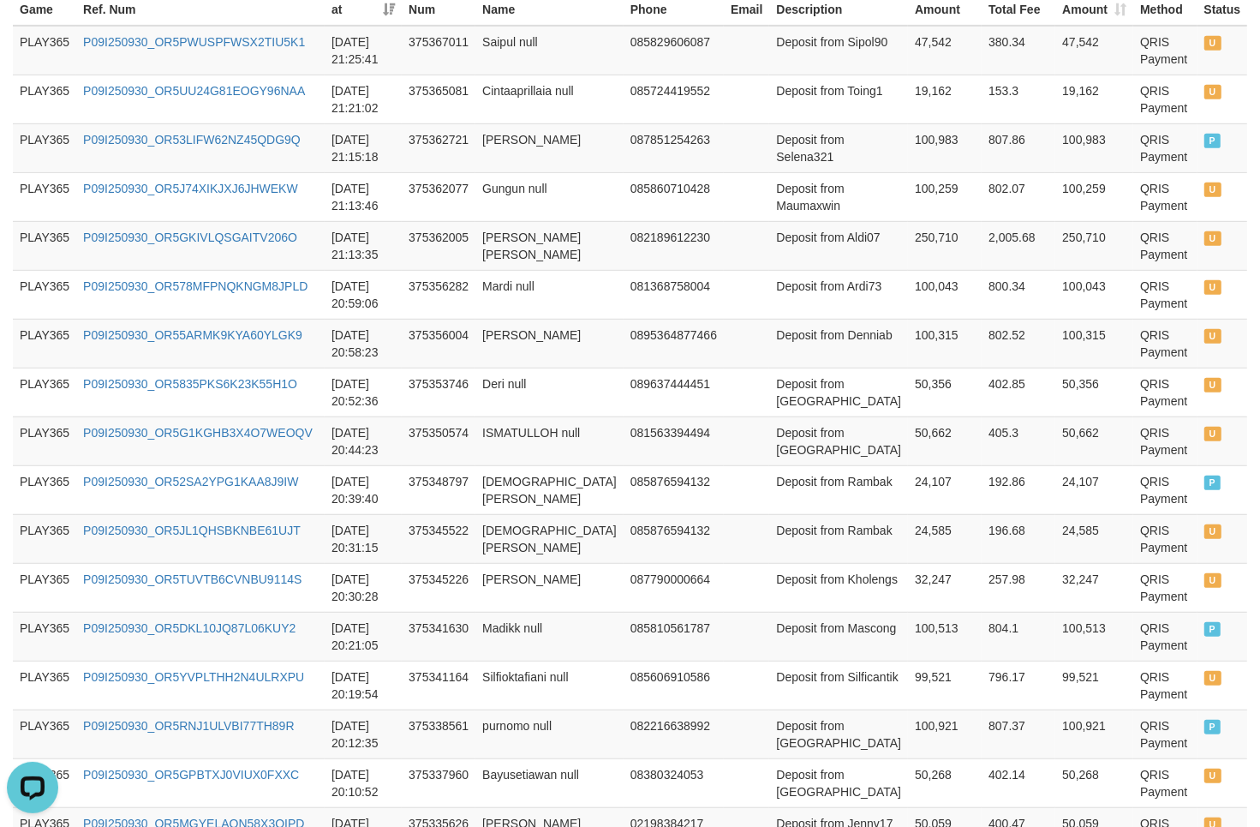
scroll to position [750, 0]
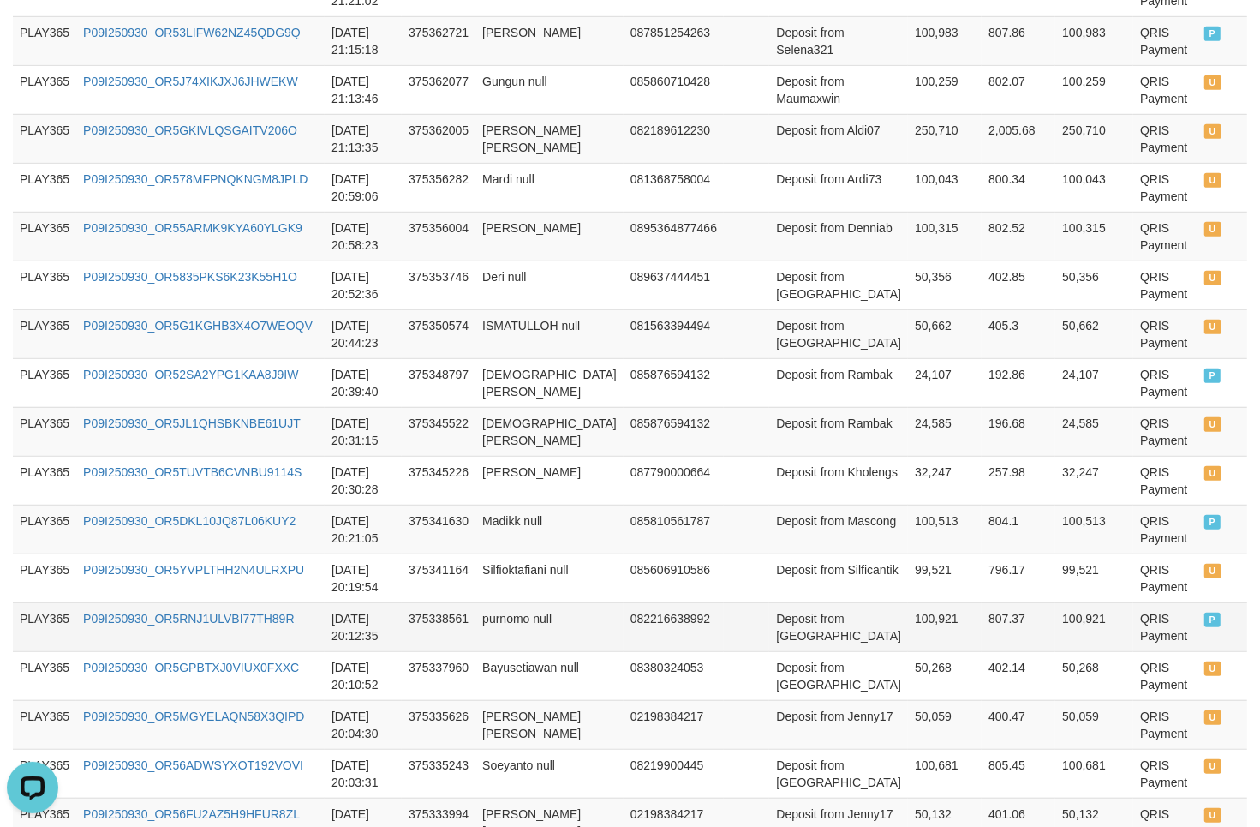
click at [769, 641] on td "Deposit from [GEOGRAPHIC_DATA]" at bounding box center [838, 626] width 139 height 49
copy td "bosankalah"
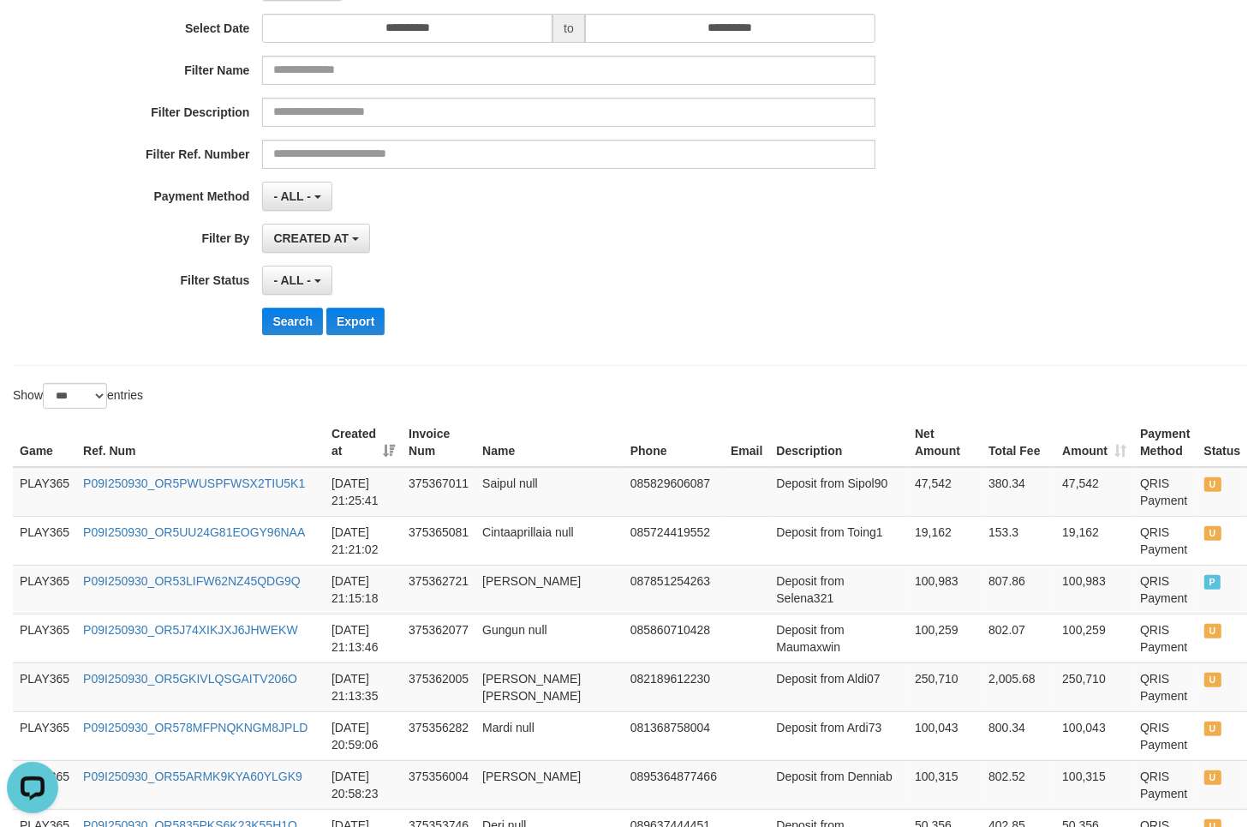
scroll to position [0, 0]
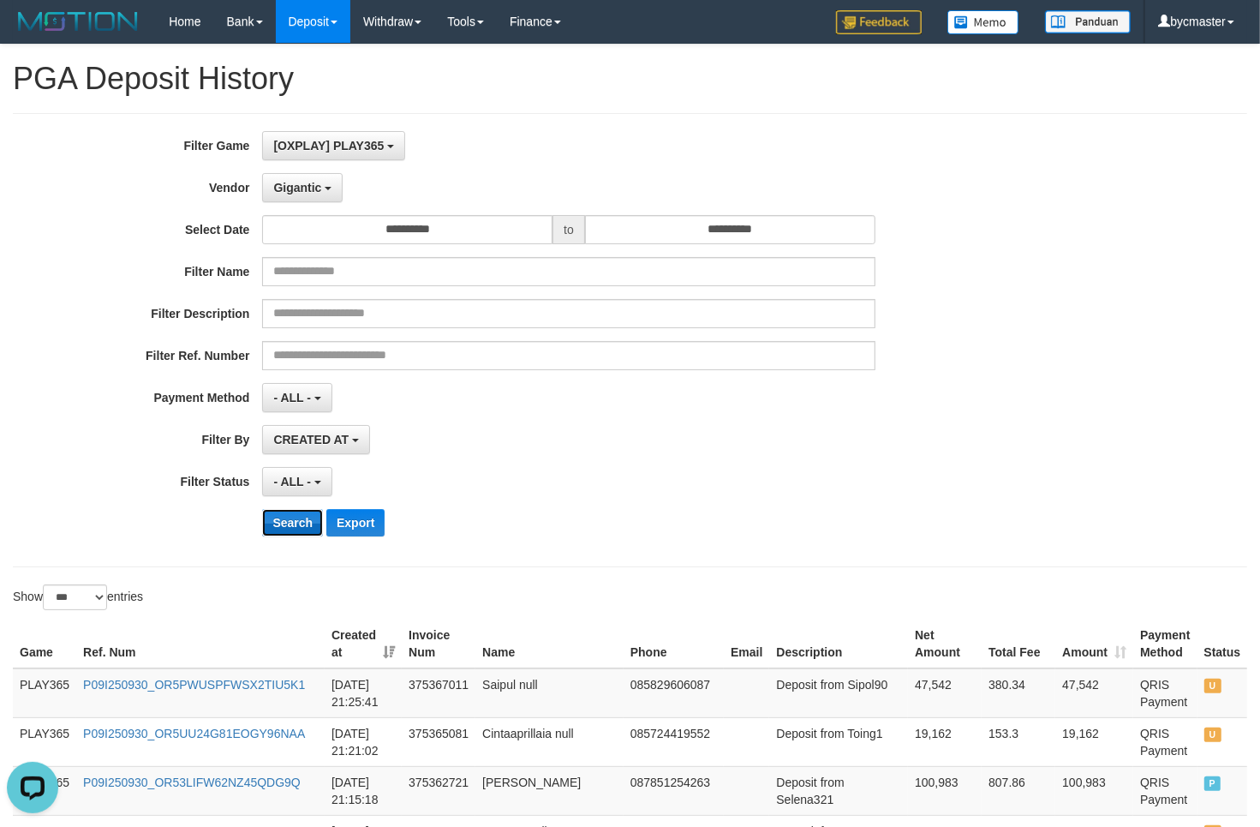
click at [275, 529] on button "Search" at bounding box center [292, 522] width 61 height 27
click at [296, 523] on button "Search" at bounding box center [292, 522] width 61 height 27
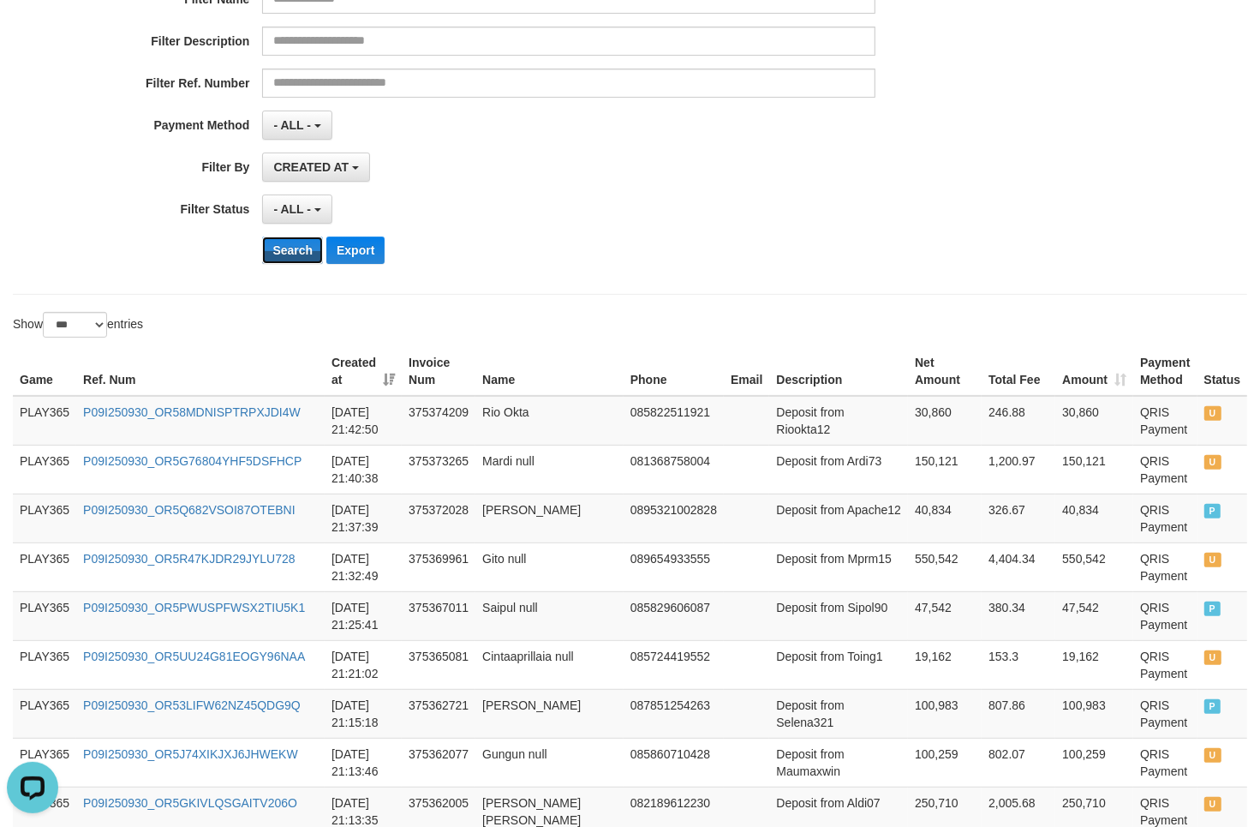
scroll to position [321, 0]
